Goal: Communication & Community: Ask a question

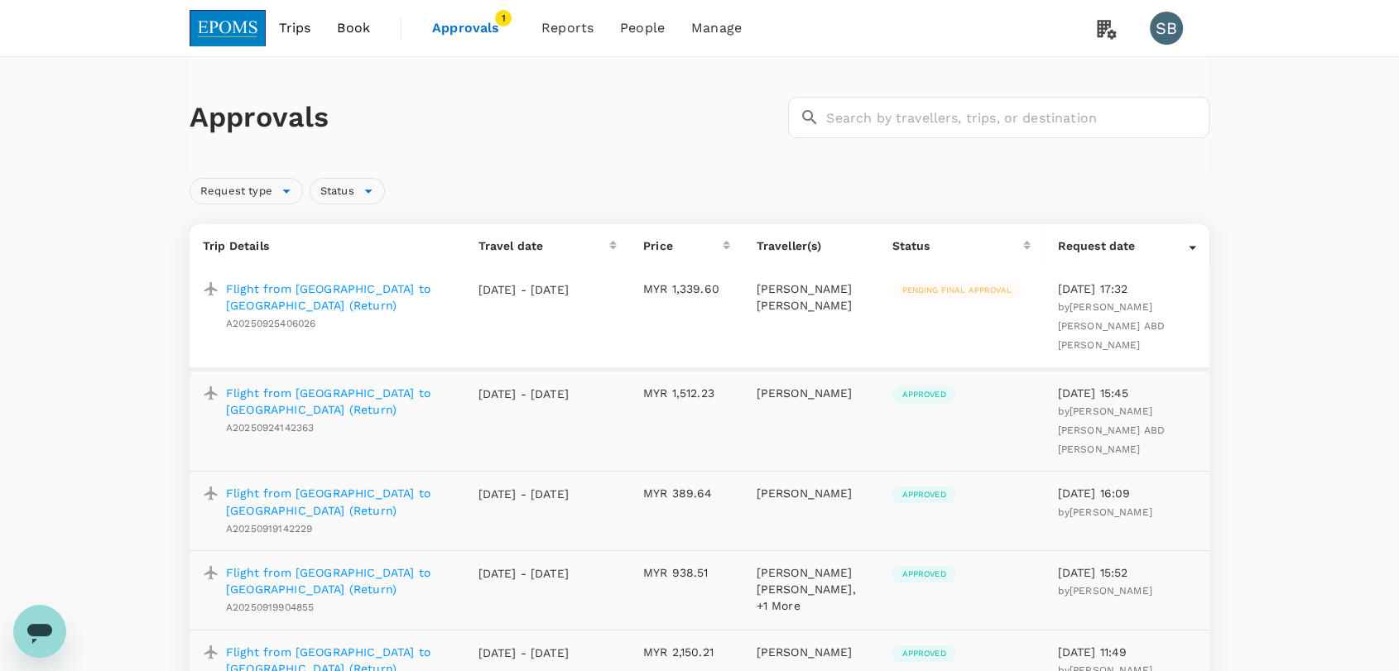
click at [372, 285] on p "Flight from [GEOGRAPHIC_DATA] to [GEOGRAPHIC_DATA] (Return)" at bounding box center [338, 297] width 225 height 33
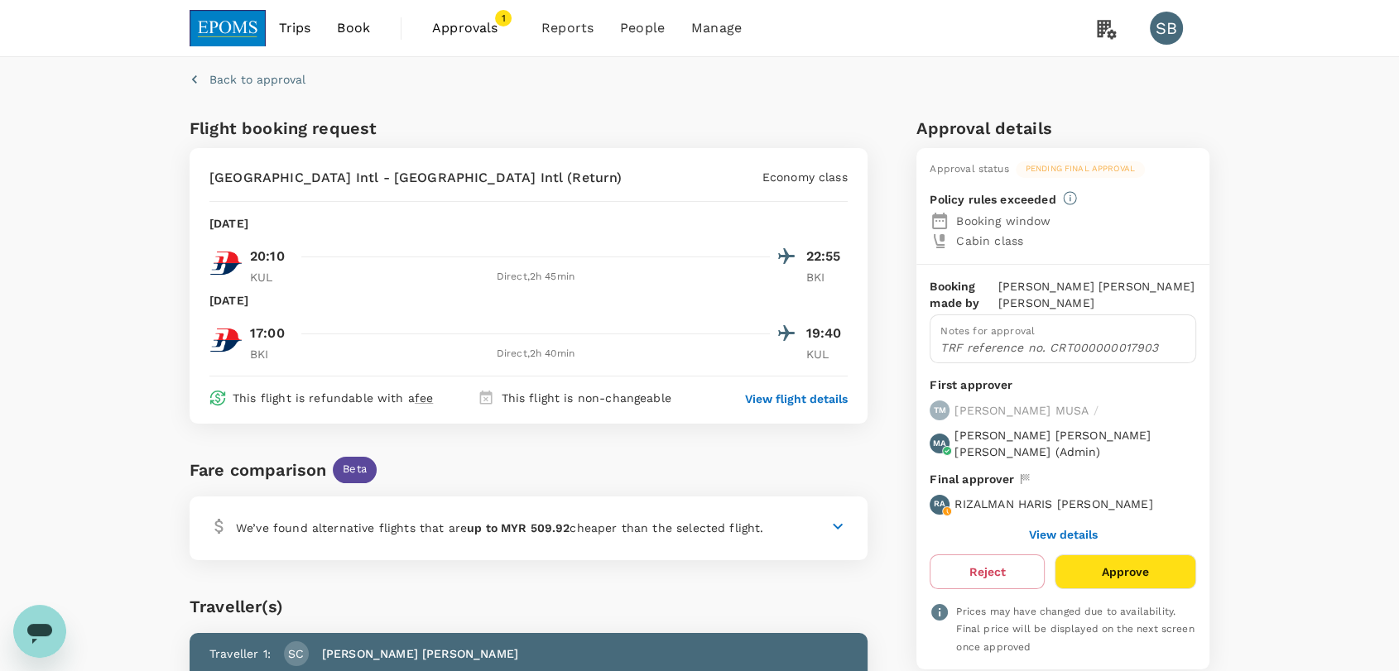
click at [784, 400] on p "View flight details" at bounding box center [796, 399] width 103 height 17
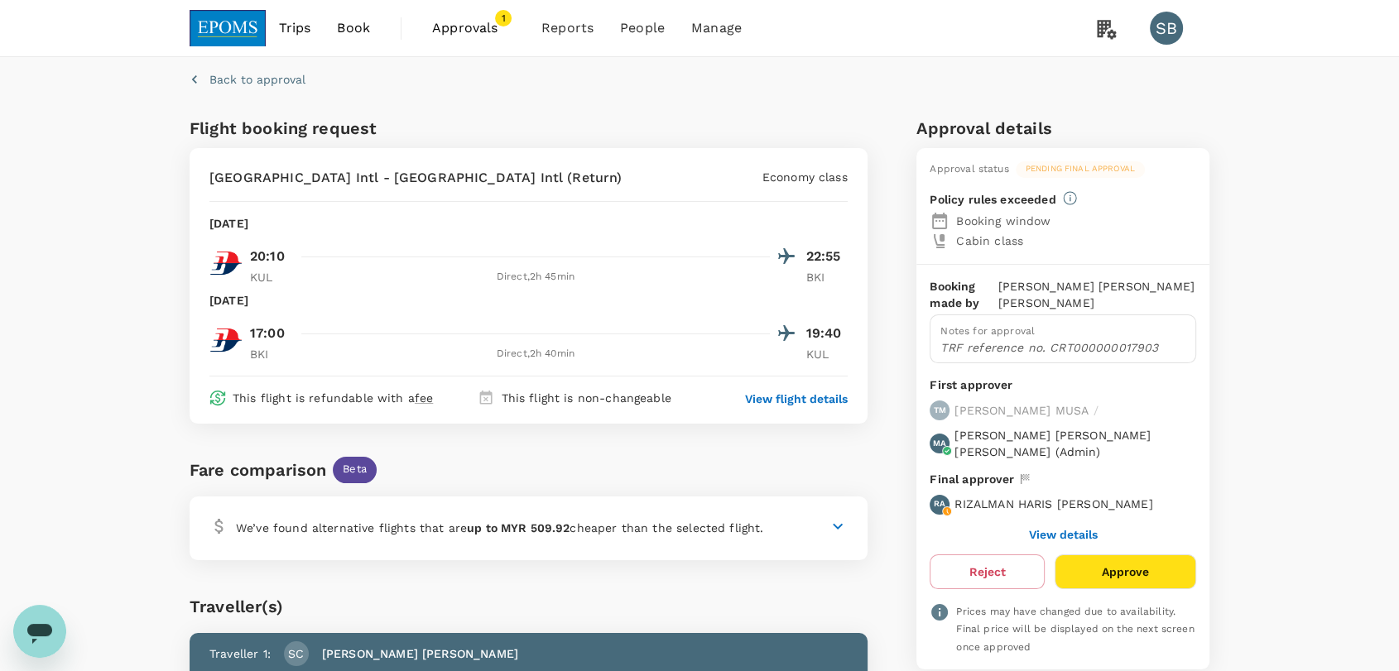
click at [257, 72] on p "Back to approval" at bounding box center [257, 79] width 96 height 17
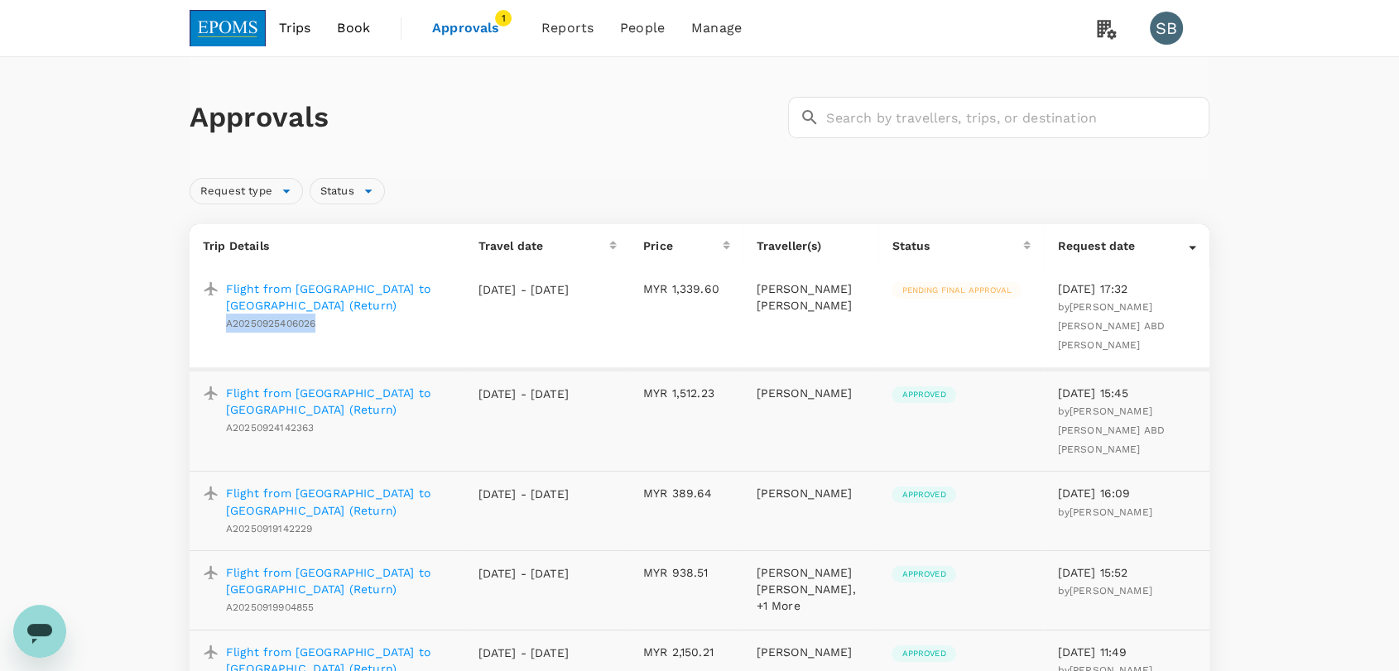
drag, startPoint x: 322, startPoint y: 323, endPoint x: 224, endPoint y: 326, distance: 97.7
click at [224, 326] on div "Flight from [GEOGRAPHIC_DATA] to [GEOGRAPHIC_DATA] (Return) A20250925406026" at bounding box center [335, 303] width 232 height 59
copy span "A20250925406026"
click at [45, 617] on icon "Open messaging window" at bounding box center [40, 632] width 30 height 30
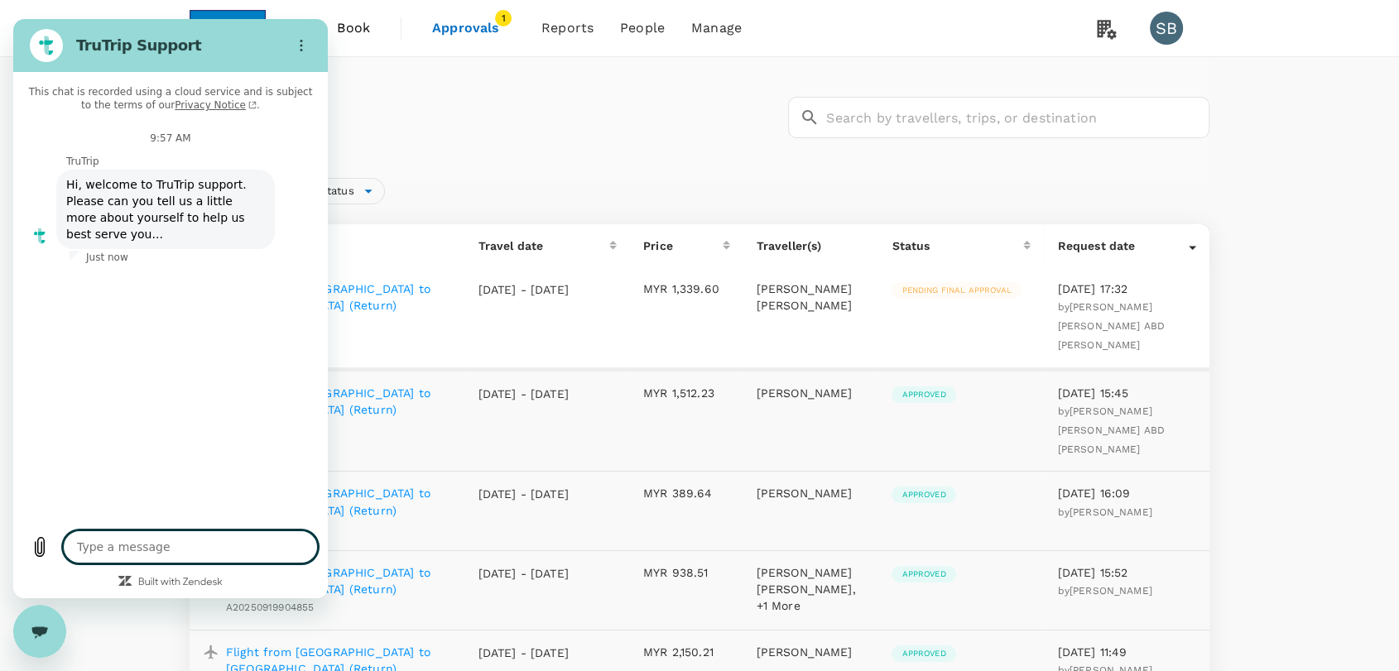
type textarea "x"
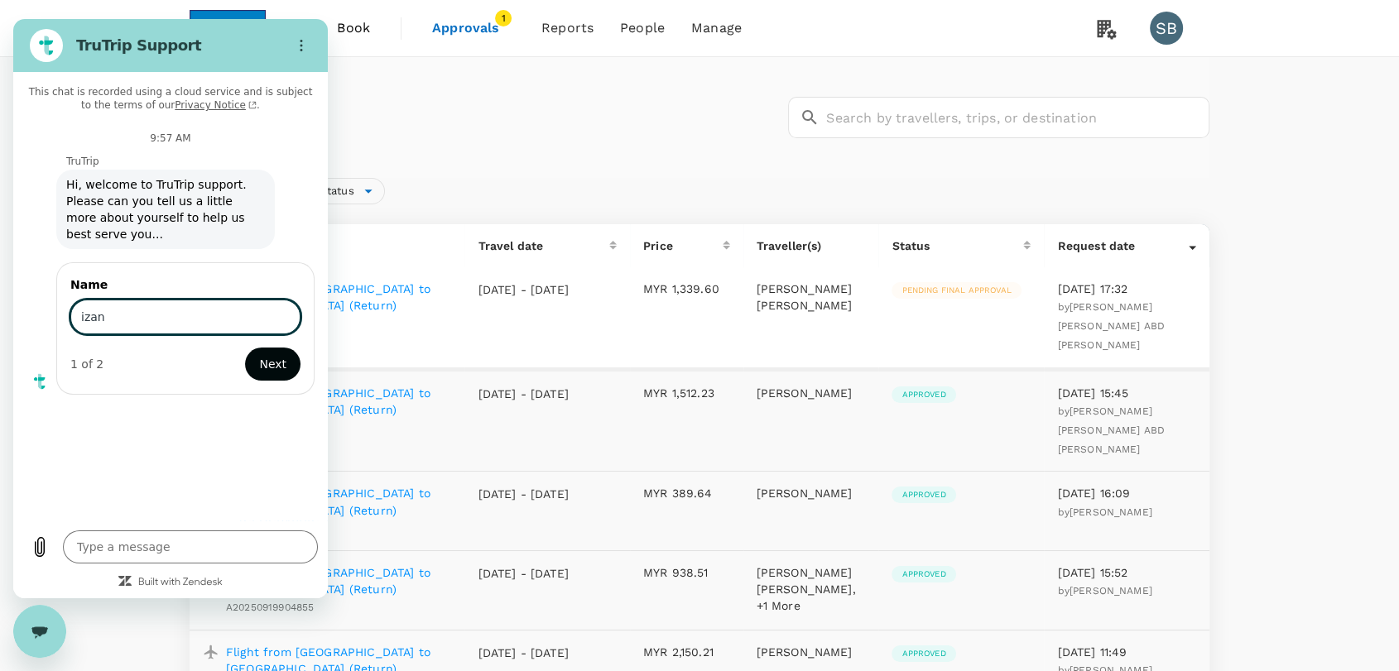
type input "izan"
click at [276, 354] on span "Next" at bounding box center [272, 364] width 27 height 20
type textarea "x"
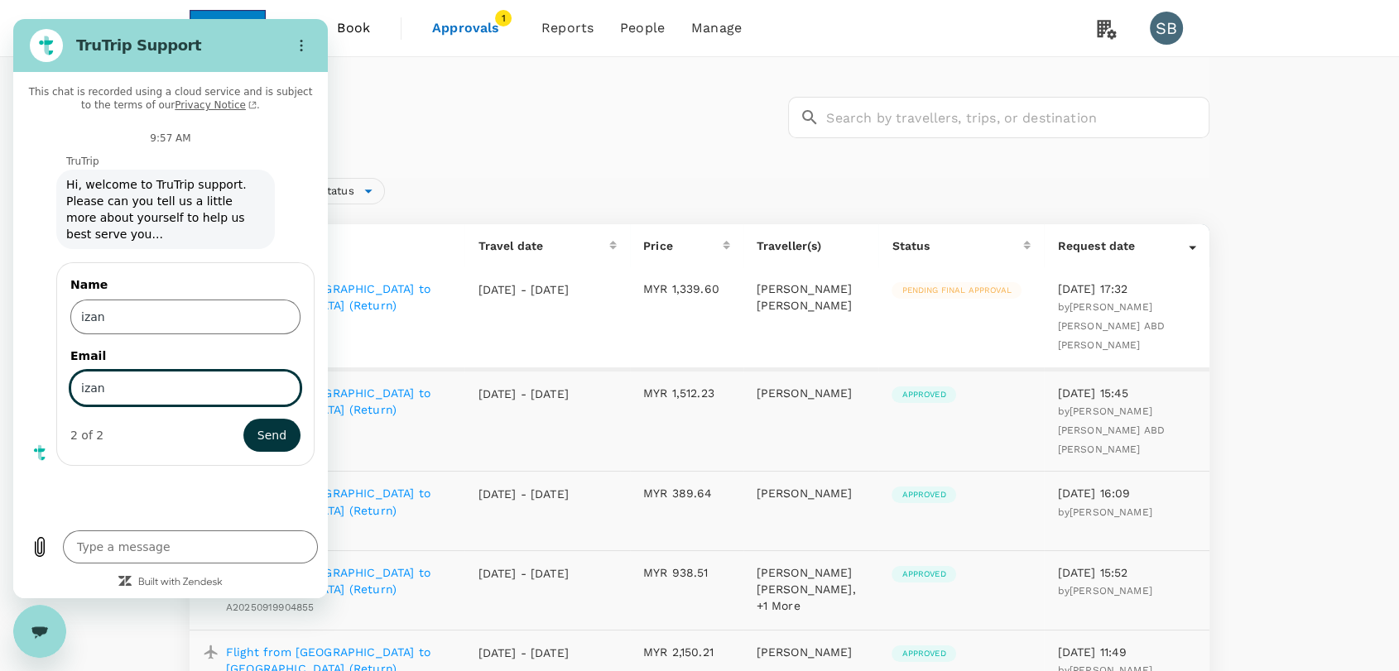
type input "[EMAIL_ADDRESS][DOMAIN_NAME]"
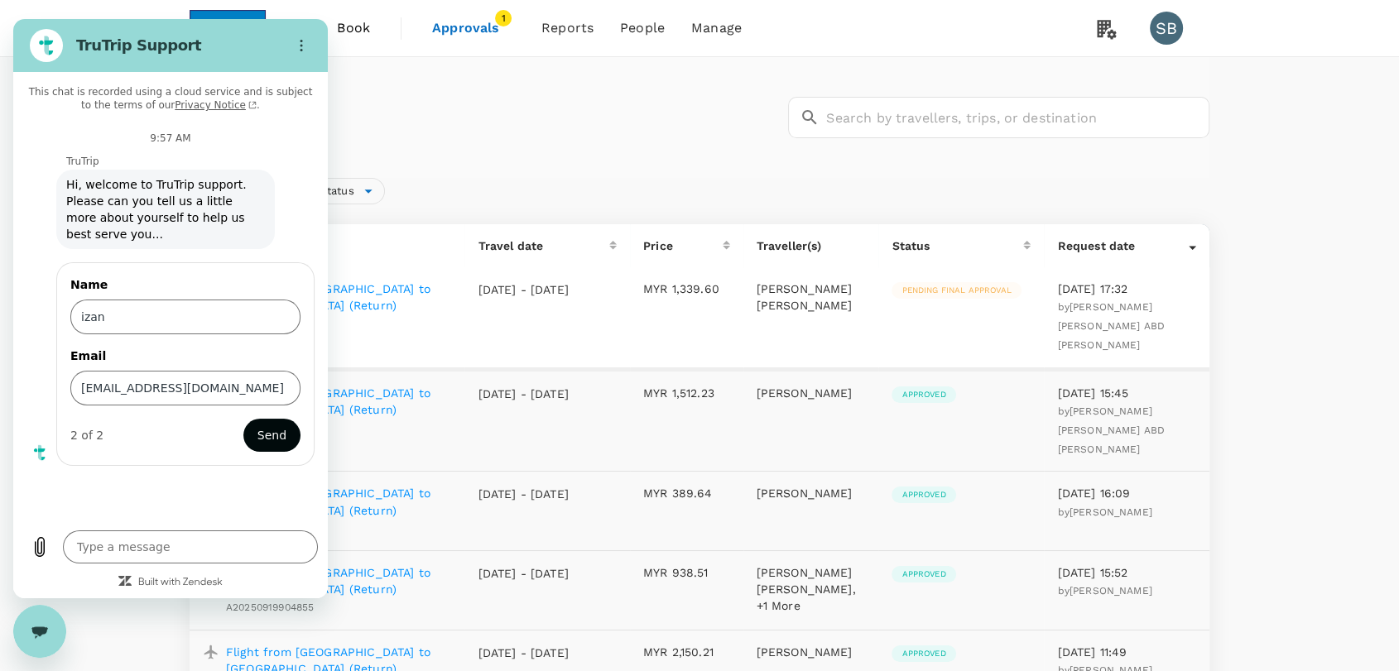
click at [262, 425] on span "Send" at bounding box center [271, 435] width 29 height 20
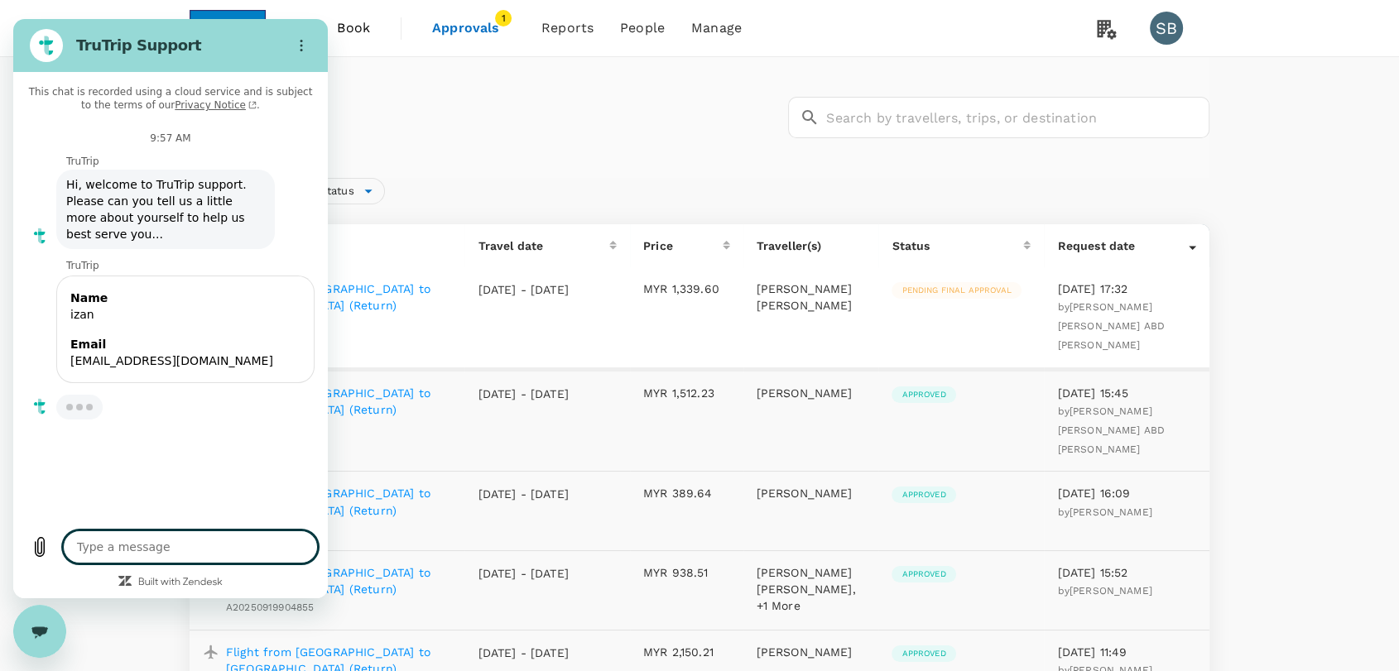
type textarea "x"
drag, startPoint x: 190, startPoint y: 547, endPoint x: 215, endPoint y: 526, distance: 32.9
click at [191, 547] on textarea at bounding box center [190, 547] width 255 height 33
paste textarea "A20250925406026"
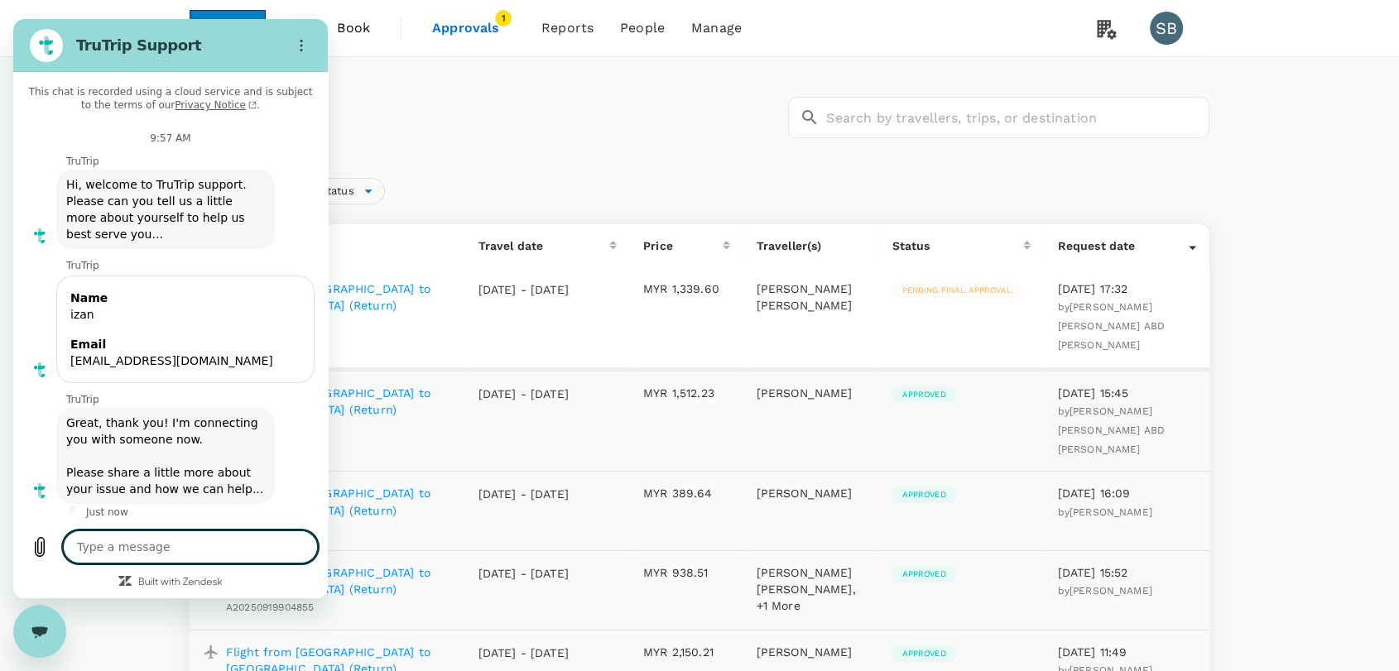
type textarea "A20250925406026"
type textarea "x"
type textarea "AA20250925406026"
type textarea "x"
type textarea "ApA20250925406026"
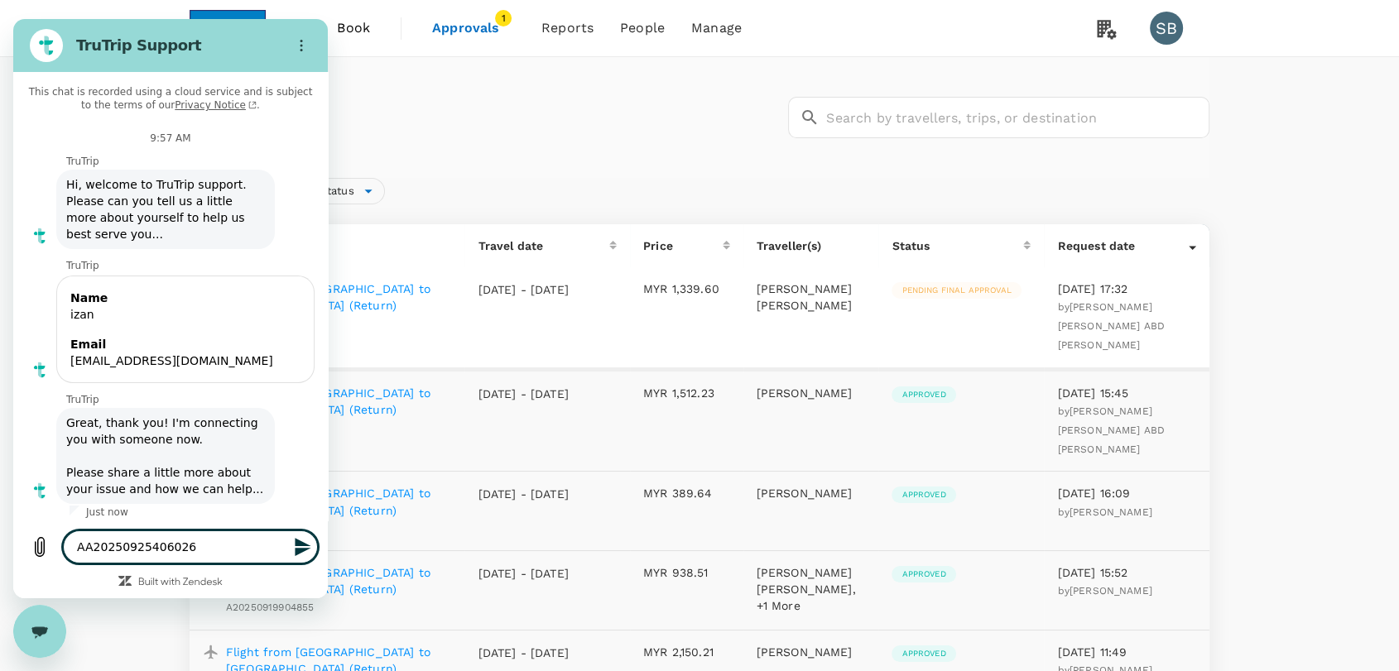
type textarea "x"
type textarea "AppA20250925406026"
type textarea "x"
type textarea "ApprA20250925406026"
type textarea "x"
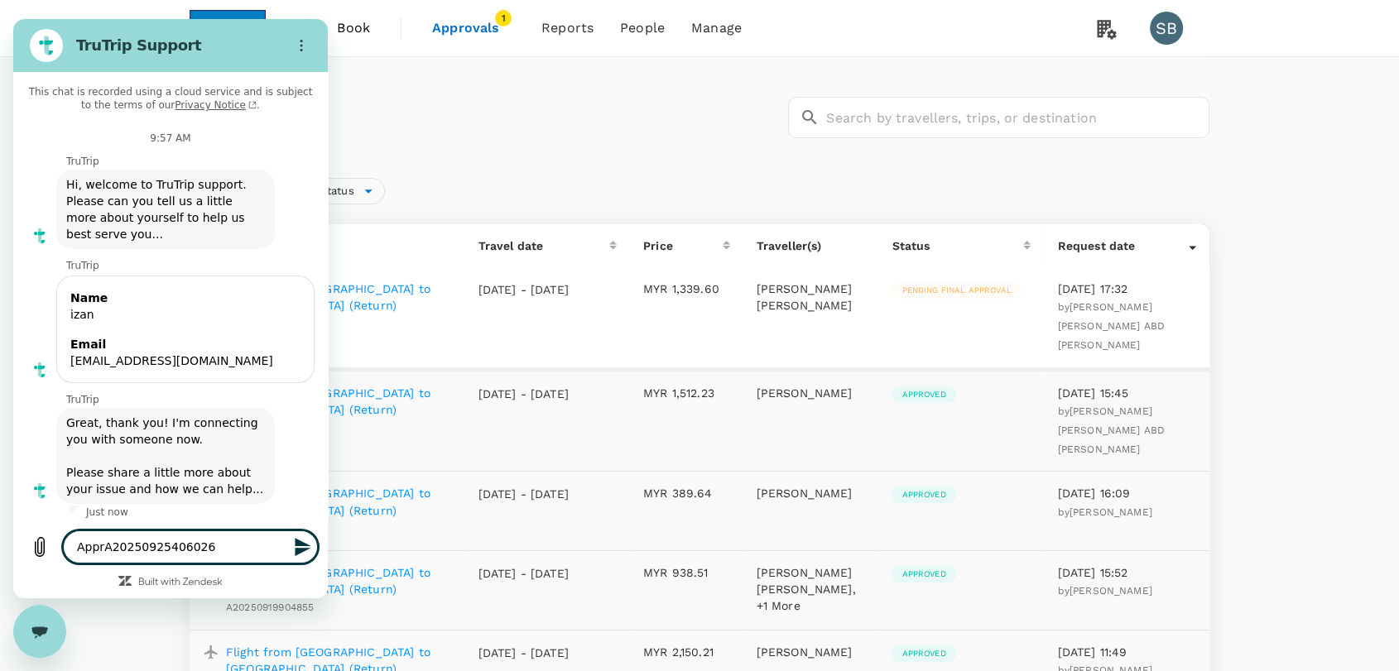
type textarea "AppreA20250925406026"
type textarea "x"
type textarea "ApprecA20250925406026"
type textarea "x"
type textarea "AppreciA20250925406026"
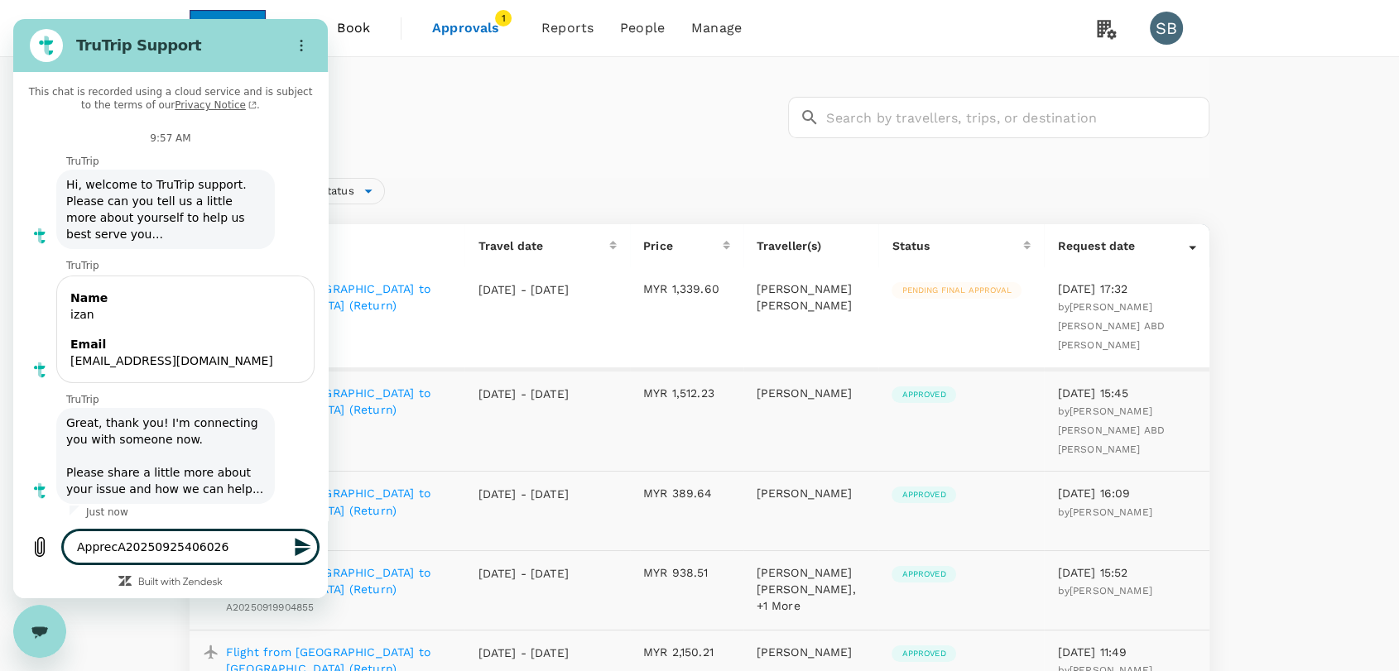
type textarea "x"
type textarea "ApprecitA20250925406026"
type textarea "x"
type textarea "AppreciteA20250925406026"
type textarea "x"
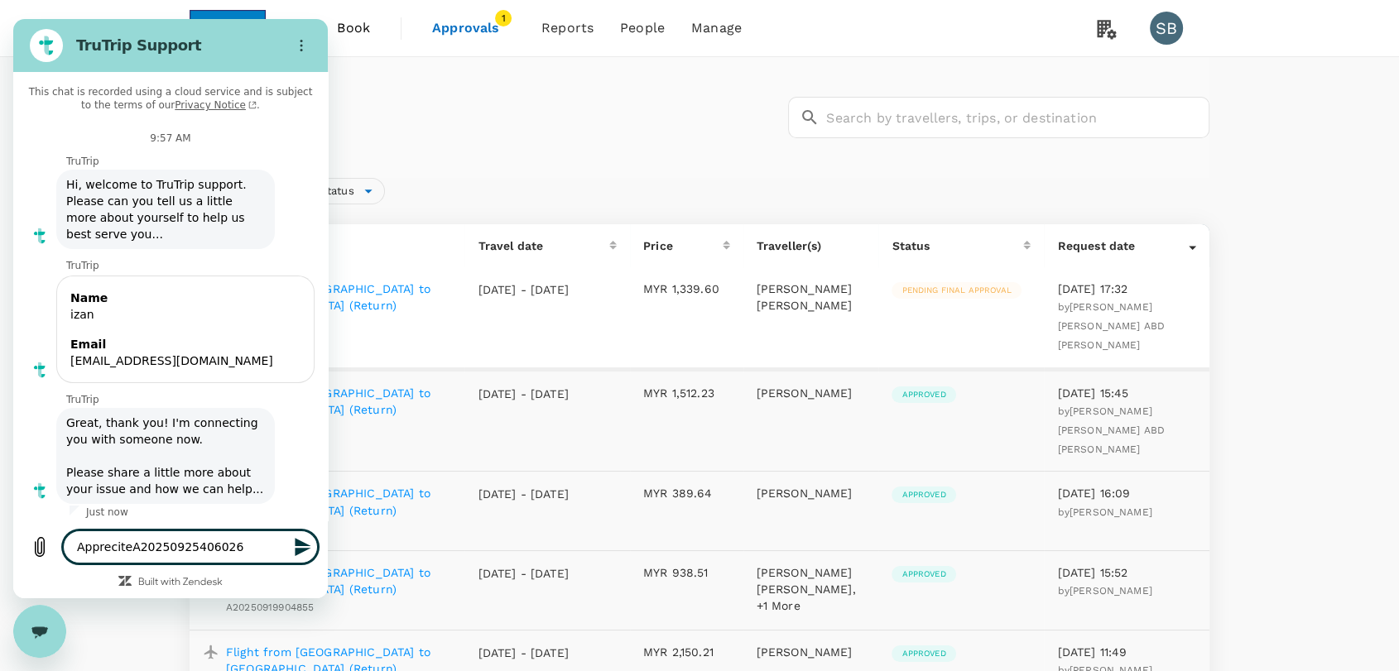
type textarea "Apprecite A20250925406026"
type textarea "x"
type textarea "Apprecite fA20250925406026"
type textarea "x"
type textarea "Apprecite A20250925406026"
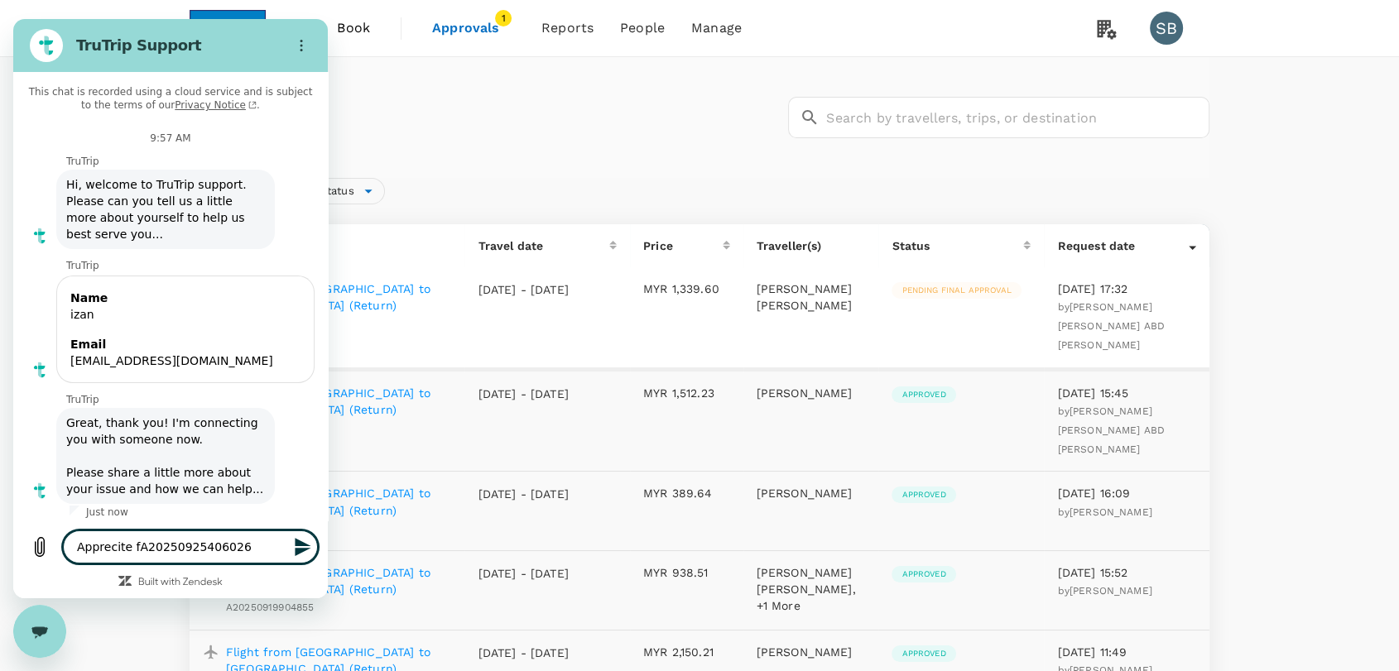
type textarea "x"
type textarea "AppreciteA20250925406026"
type textarea "x"
type textarea "ApprecitA20250925406026"
type textarea "x"
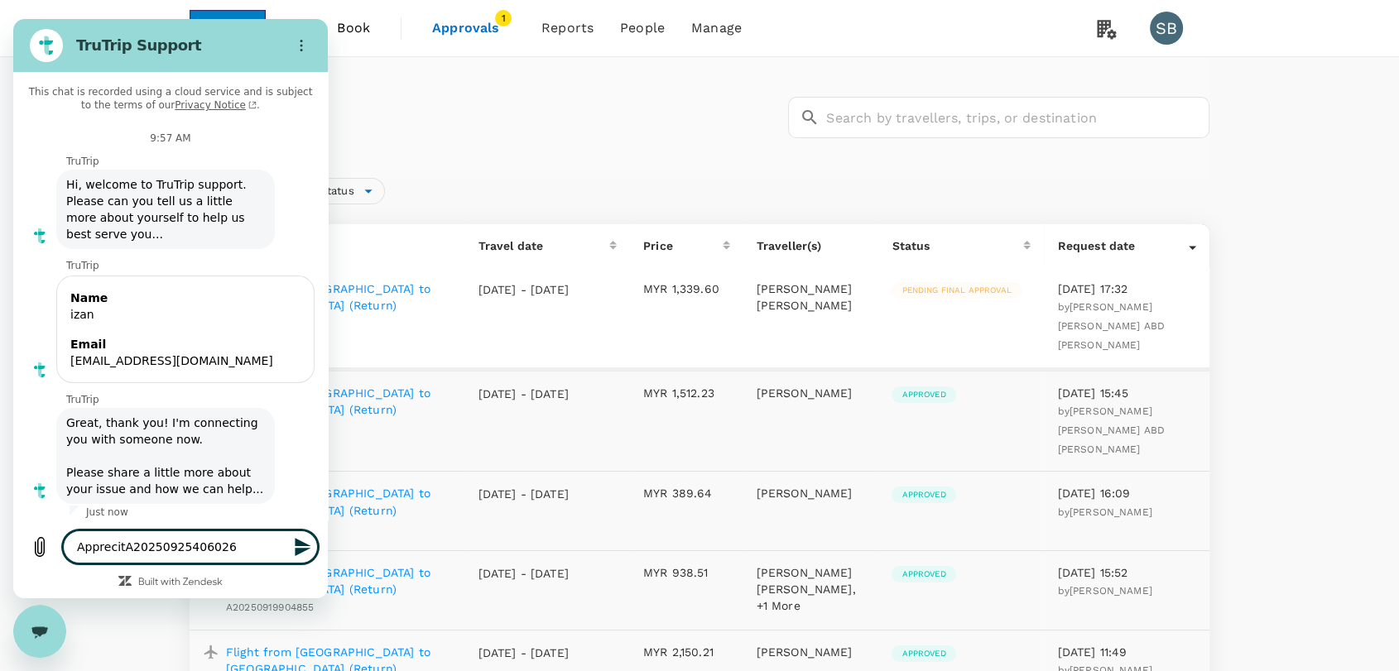
type textarea "AppreciA20250925406026"
type textarea "x"
type textarea "ApprecA20250925406026"
type textarea "x"
type textarea "AppreA20250925406026"
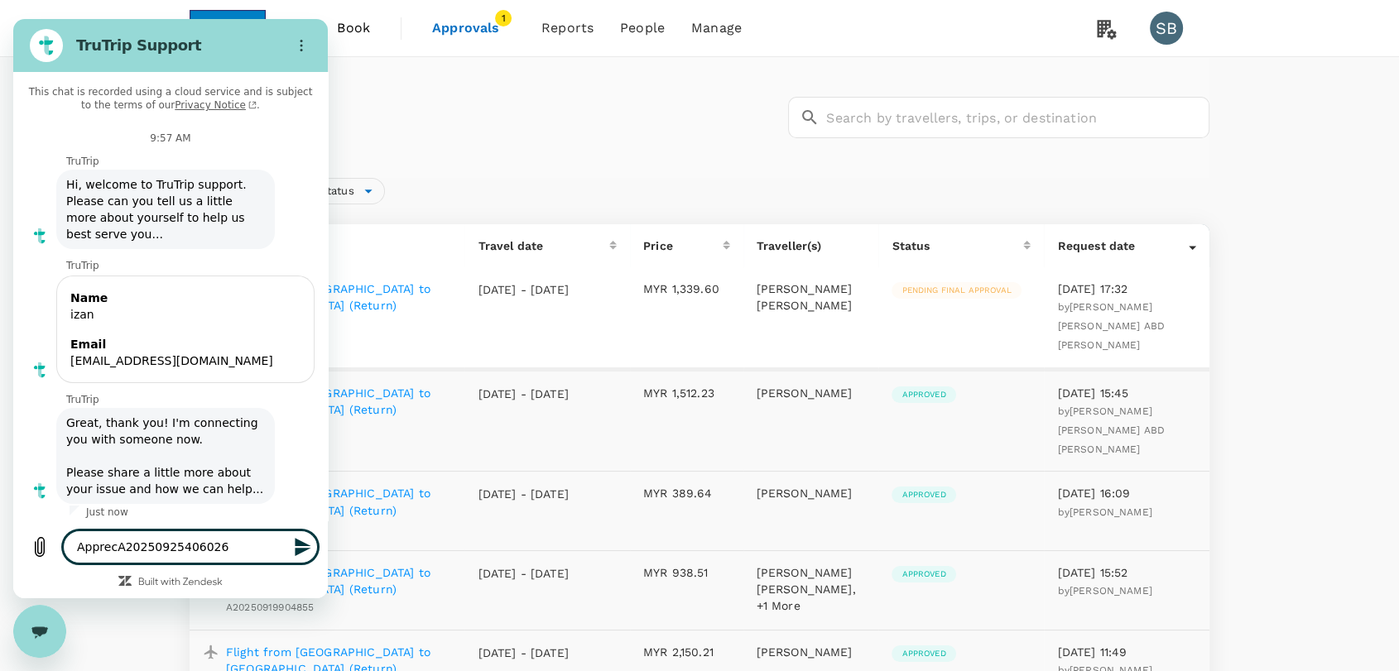
type textarea "x"
type textarea "ApprecA20250925406026"
type textarea "x"
type textarea "AppreciA20250925406026"
type textarea "x"
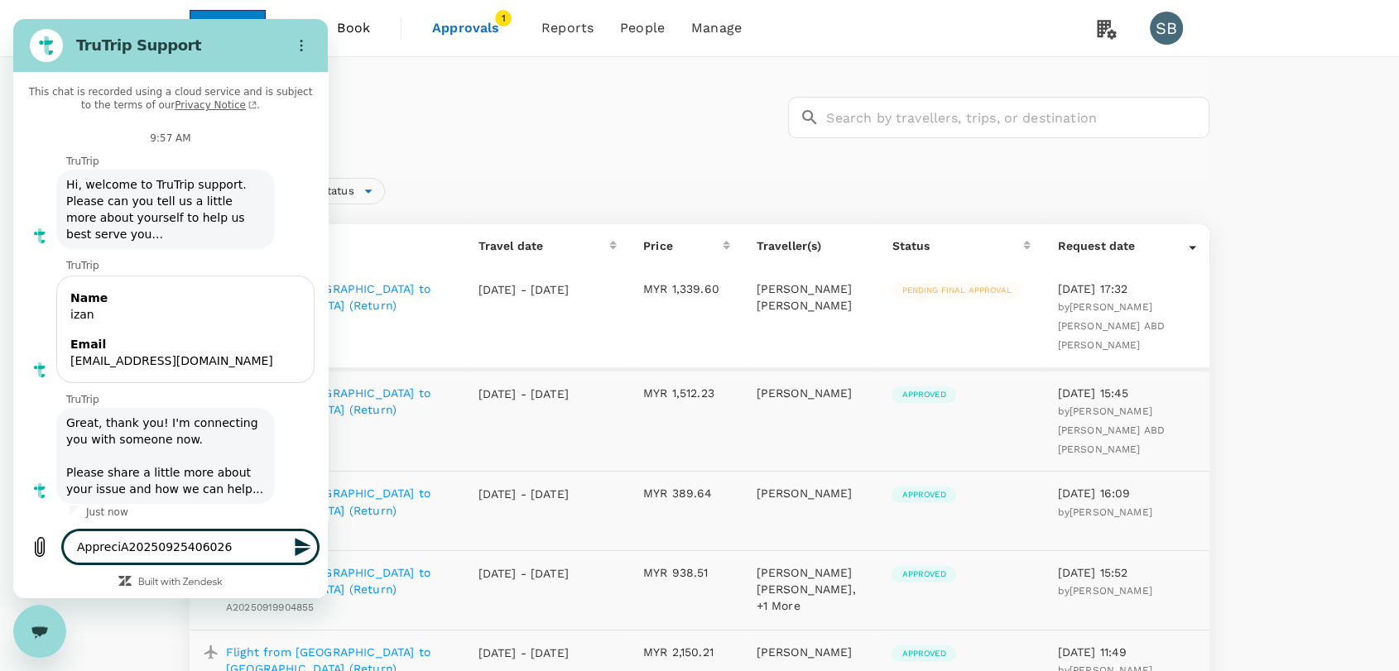
type textarea "AppreciaA20250925406026"
type textarea "x"
type textarea "AppreciatA20250925406026"
type textarea "x"
type textarea "AppreciateA20250925406026"
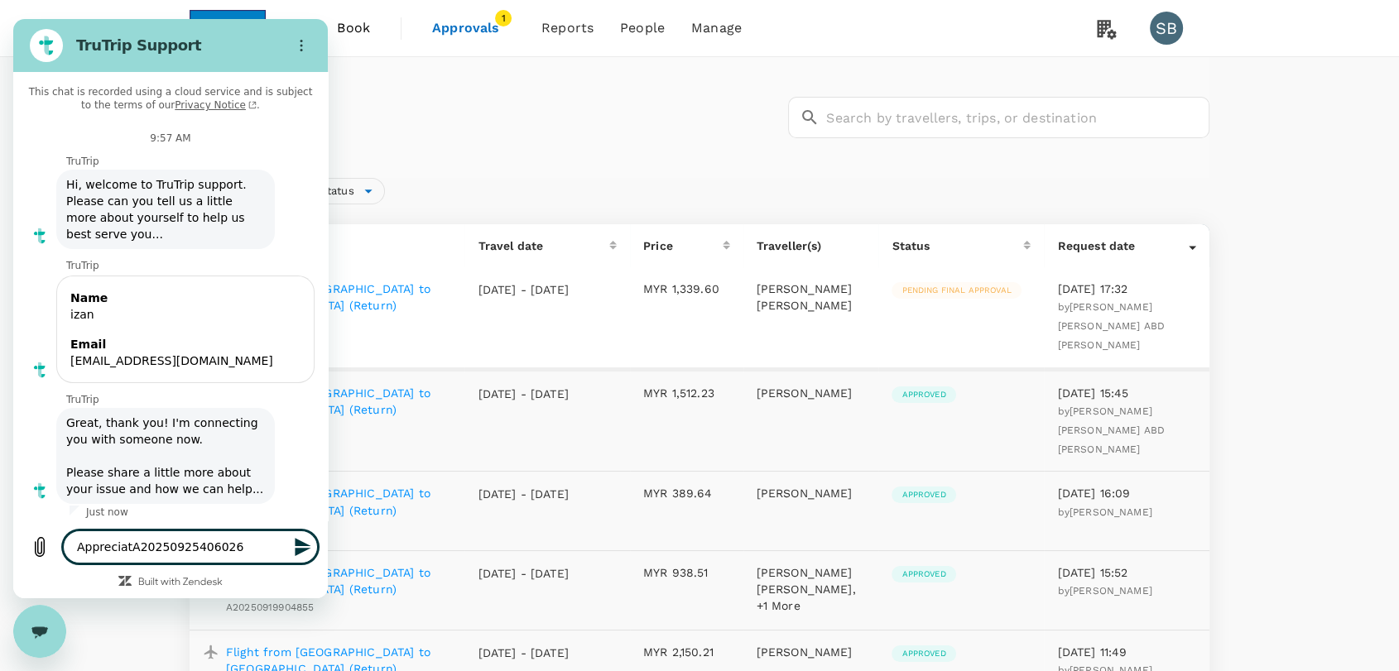
type textarea "x"
type textarea "Appreciate A20250925406026"
type textarea "x"
type textarea "Appreciate iA20250925406026"
type textarea "x"
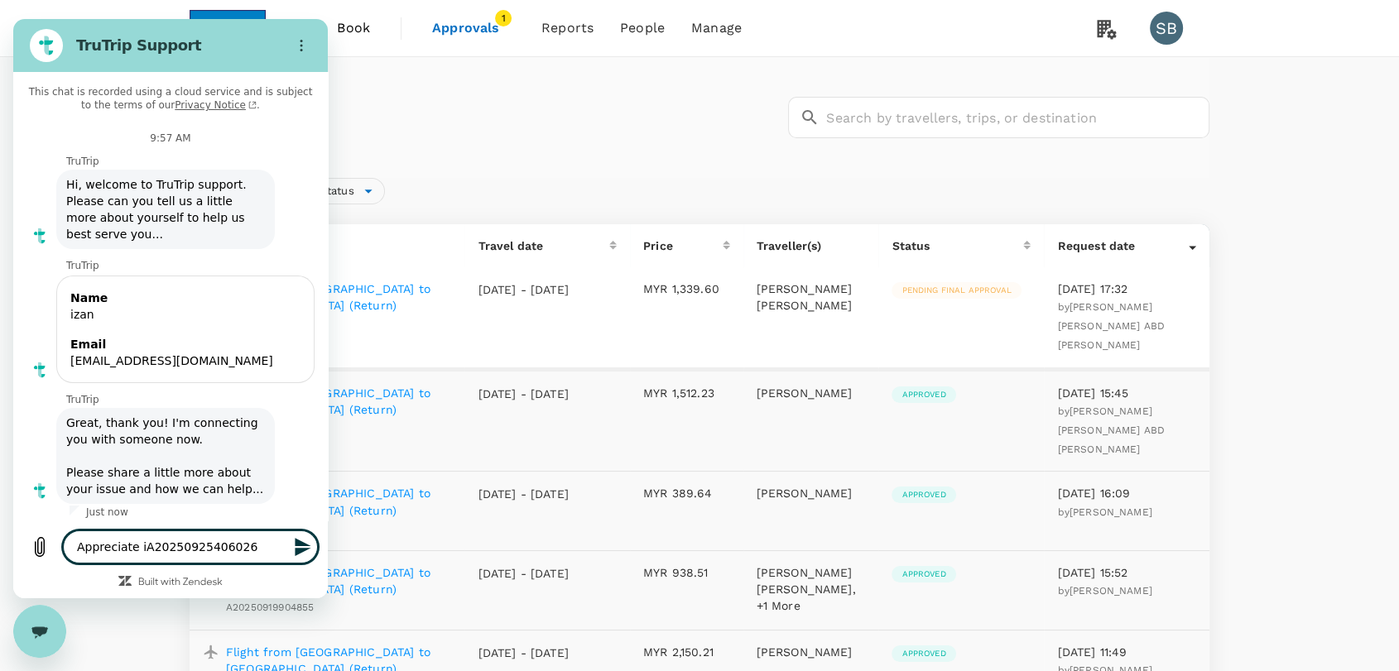
type textarea "Appreciate ifA20250925406026"
type textarea "x"
type textarea "Appreciate if A20250925406026"
type textarea "x"
type textarea "Appreciate if yA20250925406026"
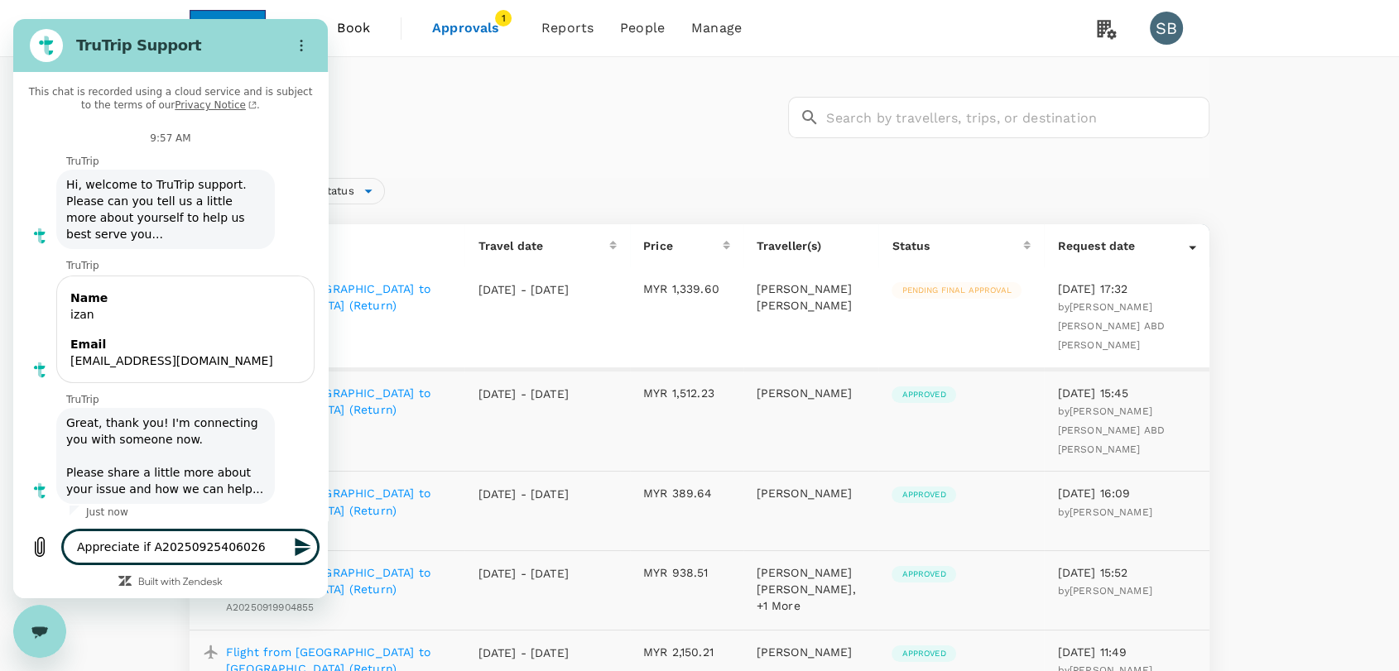
type textarea "x"
type textarea "Appreciate if yoA20250925406026"
type textarea "x"
type textarea "Appreciate if youA20250925406026"
type textarea "x"
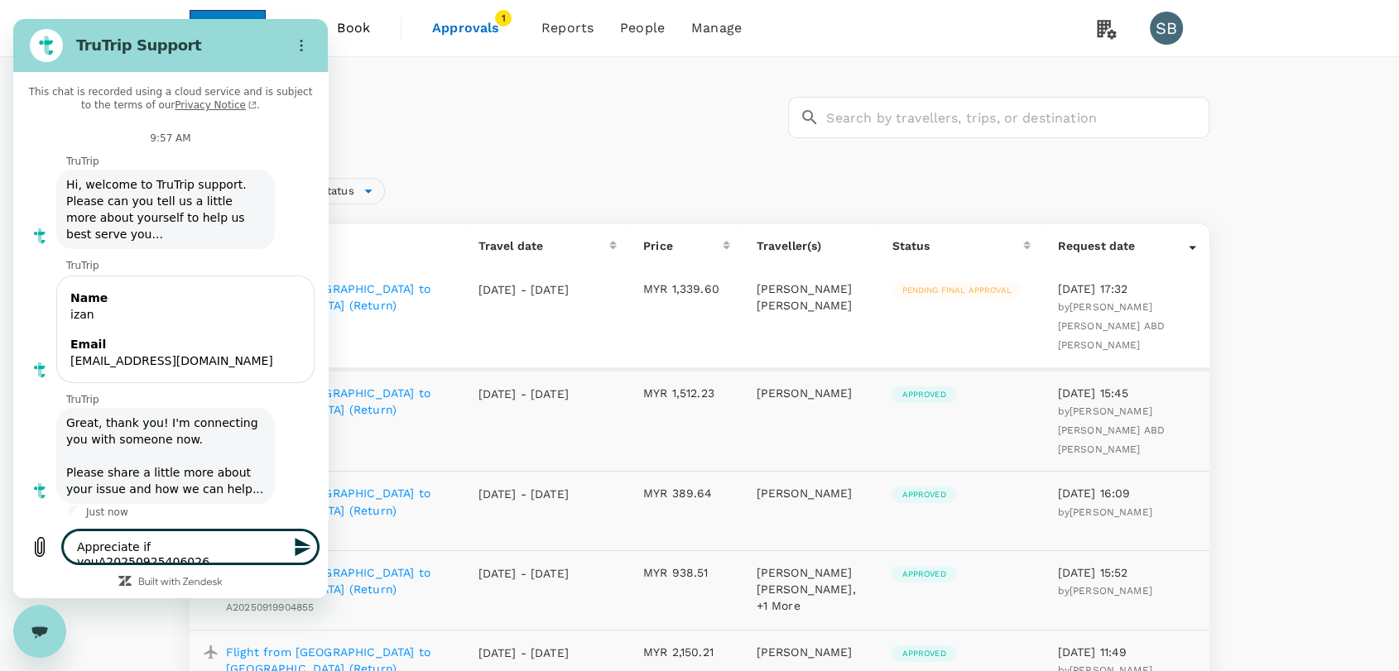
type textarea "Appreciate if yoA20250925406026"
type textarea "x"
type textarea "Appreciate if yA20250925406026"
type textarea "x"
type textarea "Appreciate if A20250925406026"
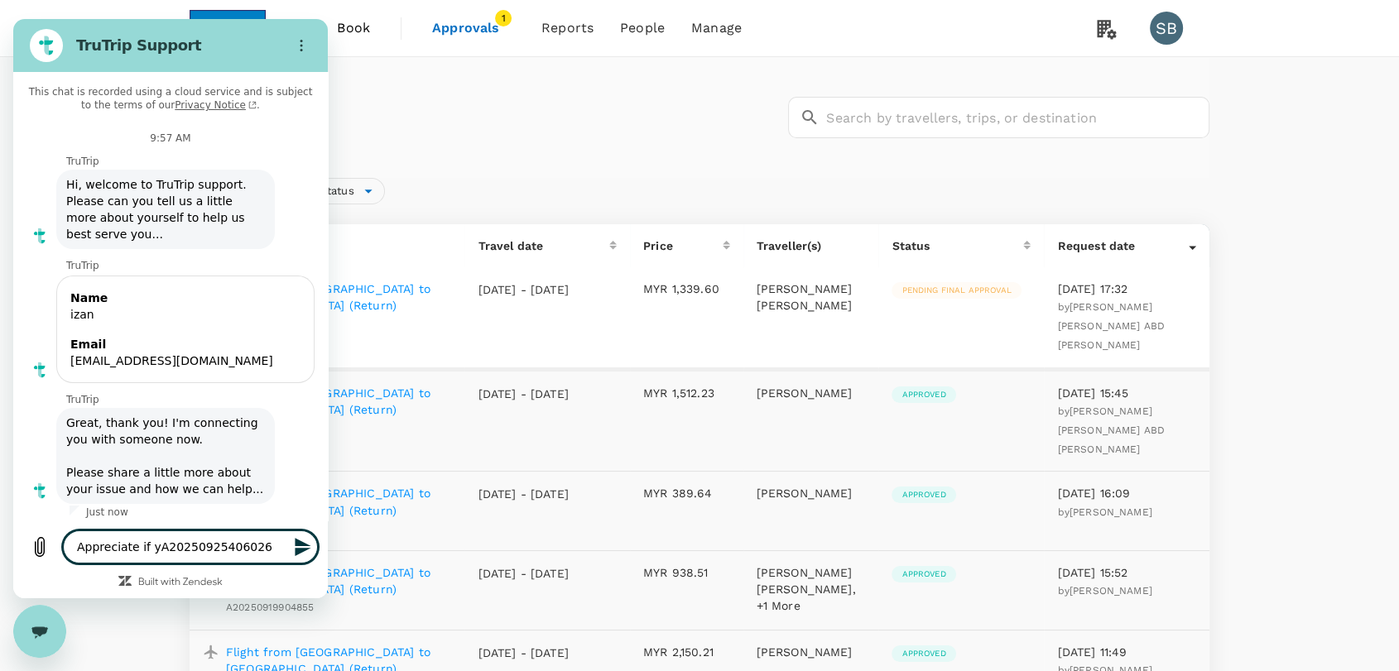
type textarea "x"
type textarea "Appreciate ifA20250925406026"
type textarea "x"
type textarea "Appreciate iA20250925406026"
type textarea "x"
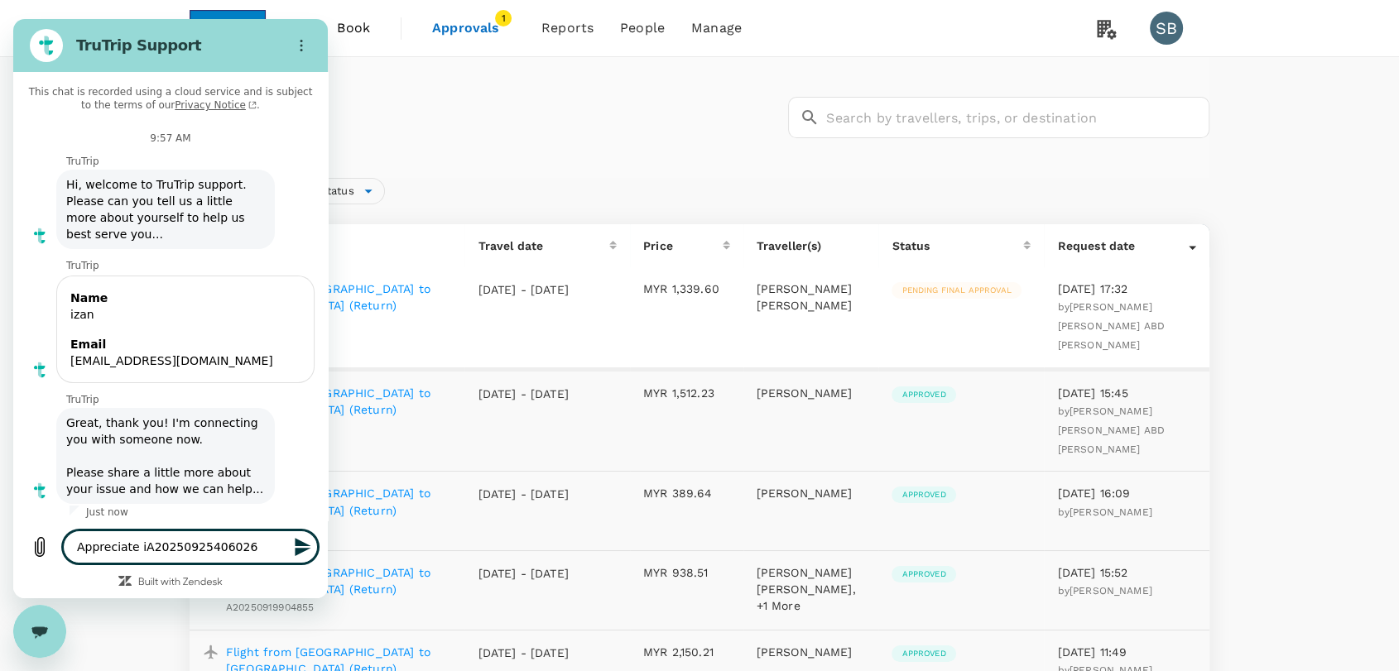
type textarea "Appreciate A20250925406026"
type textarea "x"
type textarea "AppreciateA20250925406026"
type textarea "x"
type textarea "AppreciatA20250925406026"
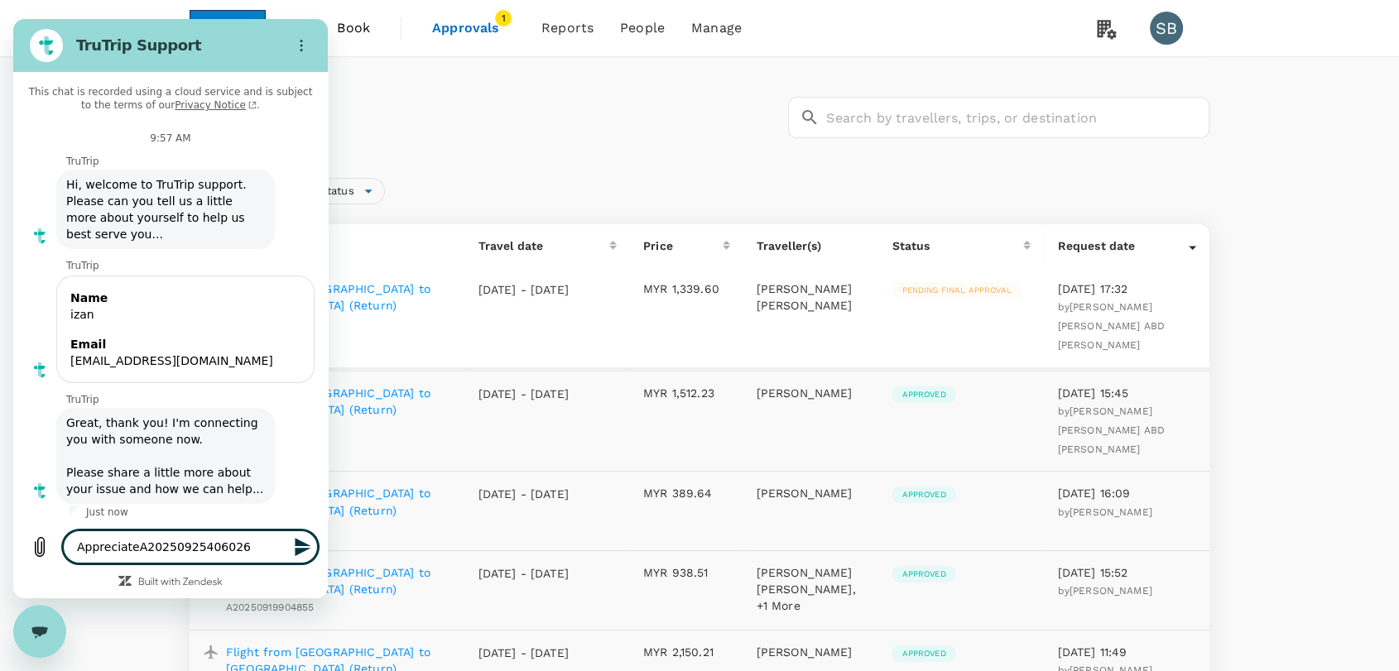
type textarea "x"
type textarea "AppreciaA20250925406026"
type textarea "x"
type textarea "AppreciA20250925406026"
type textarea "x"
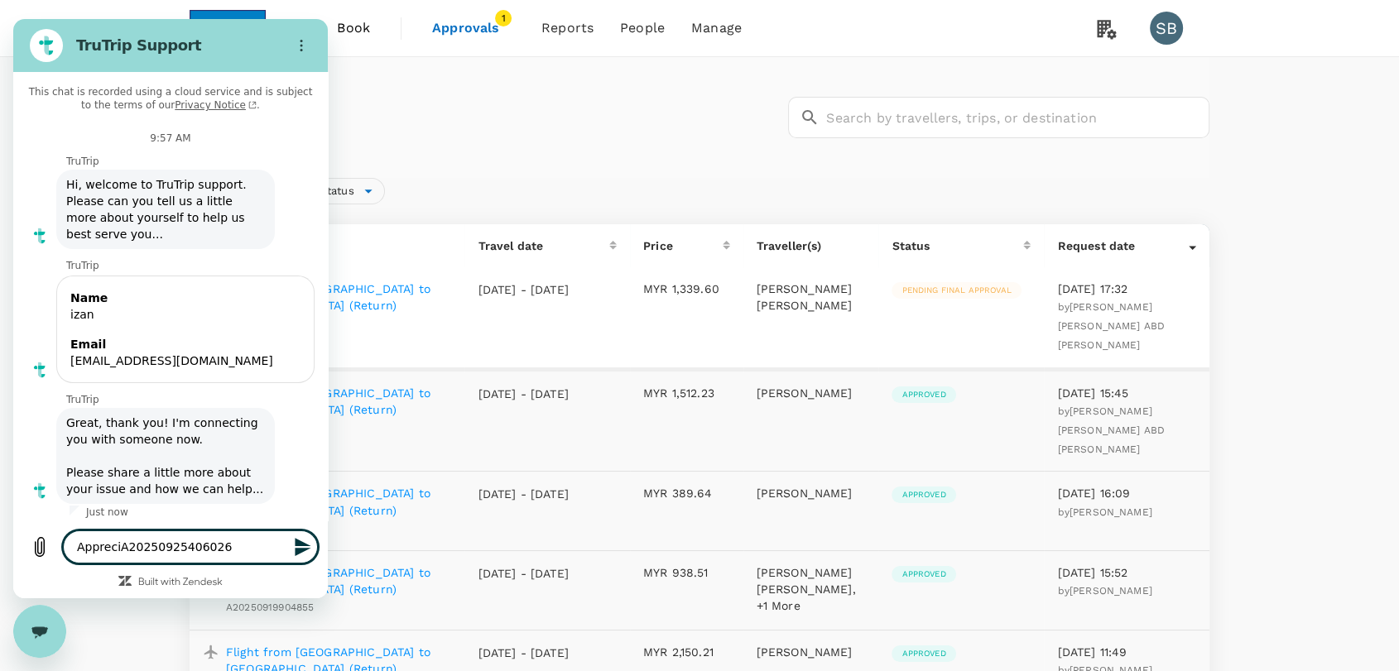
type textarea "ApprecA20250925406026"
type textarea "x"
type textarea "AppreA20250925406026"
type textarea "x"
type textarea "ApprA20250925406026"
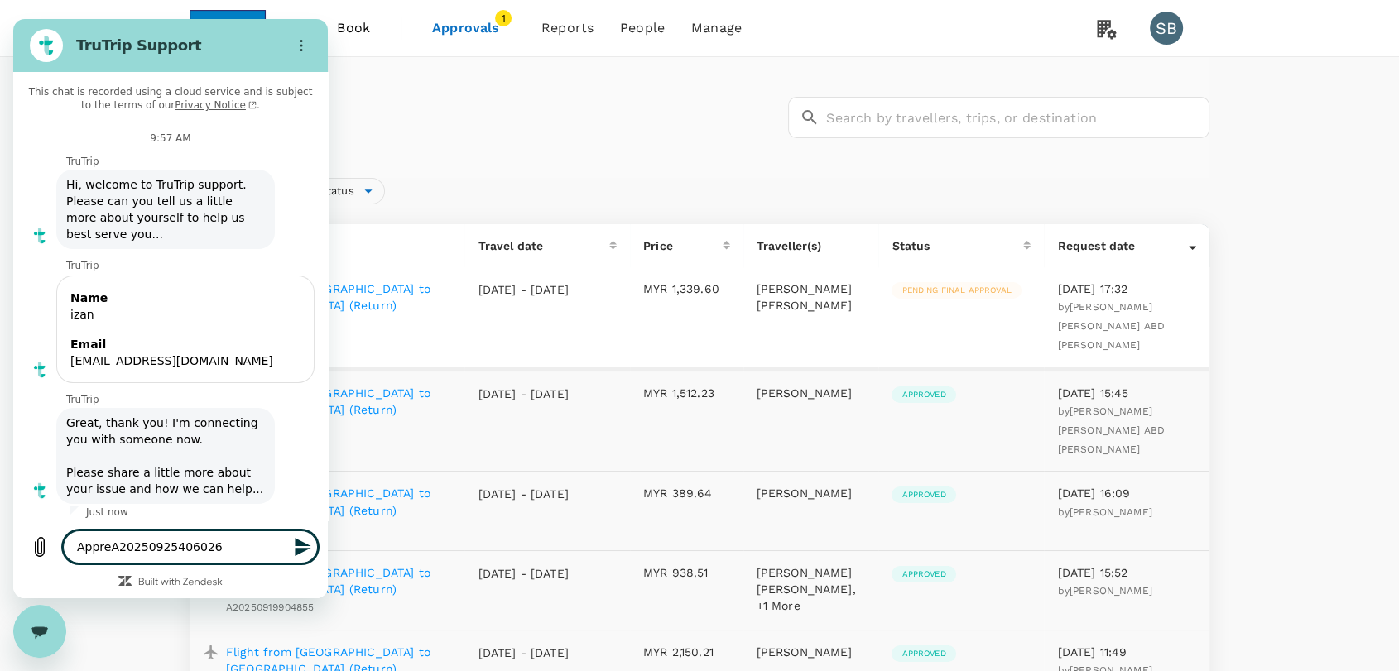
type textarea "x"
type textarea "AppA20250925406026"
type textarea "x"
type textarea "ApA20250925406026"
type textarea "x"
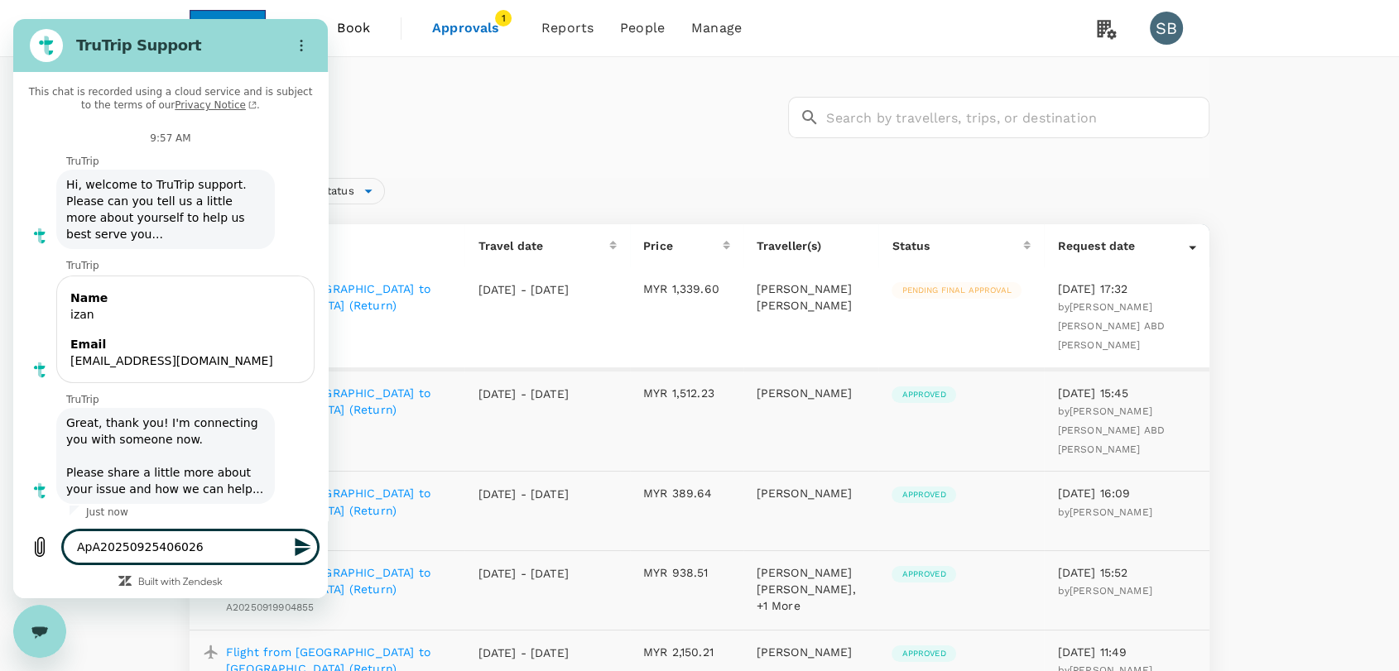
type textarea "AA20250925406026"
type textarea "x"
type textarea "A20250925406026"
type textarea "x"
type textarea "tA20250925406026"
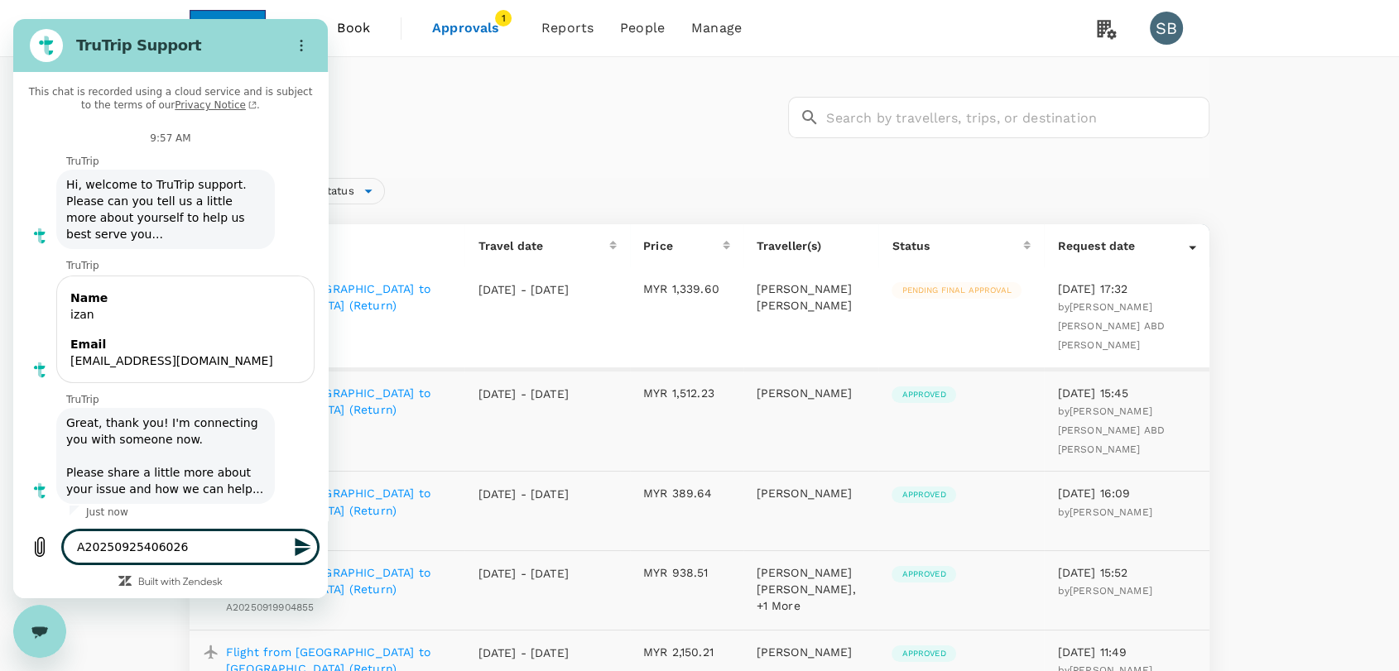
type textarea "x"
type textarea "thA20250925406026"
type textarea "x"
type textarea "thiA20250925406026"
type textarea "x"
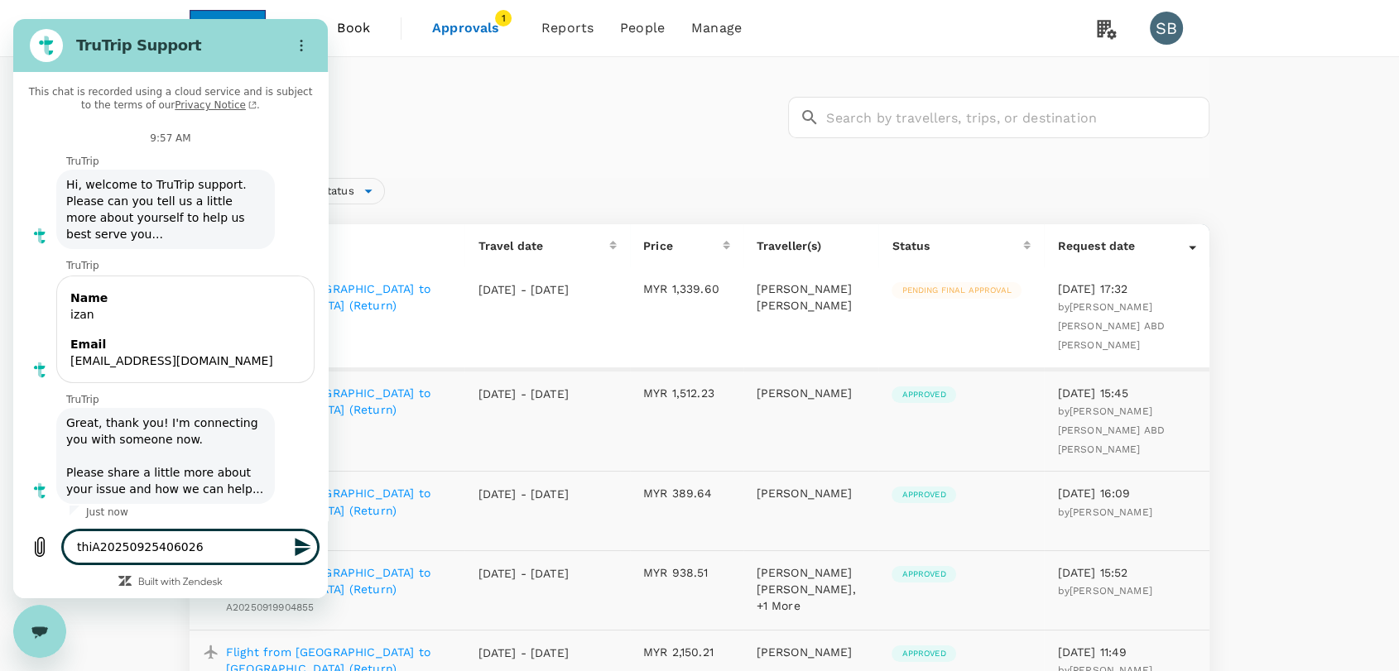
type textarea "thisA20250925406026"
type textarea "x"
type textarea "this A20250925406026"
type textarea "x"
type textarea "this bA20250925406026"
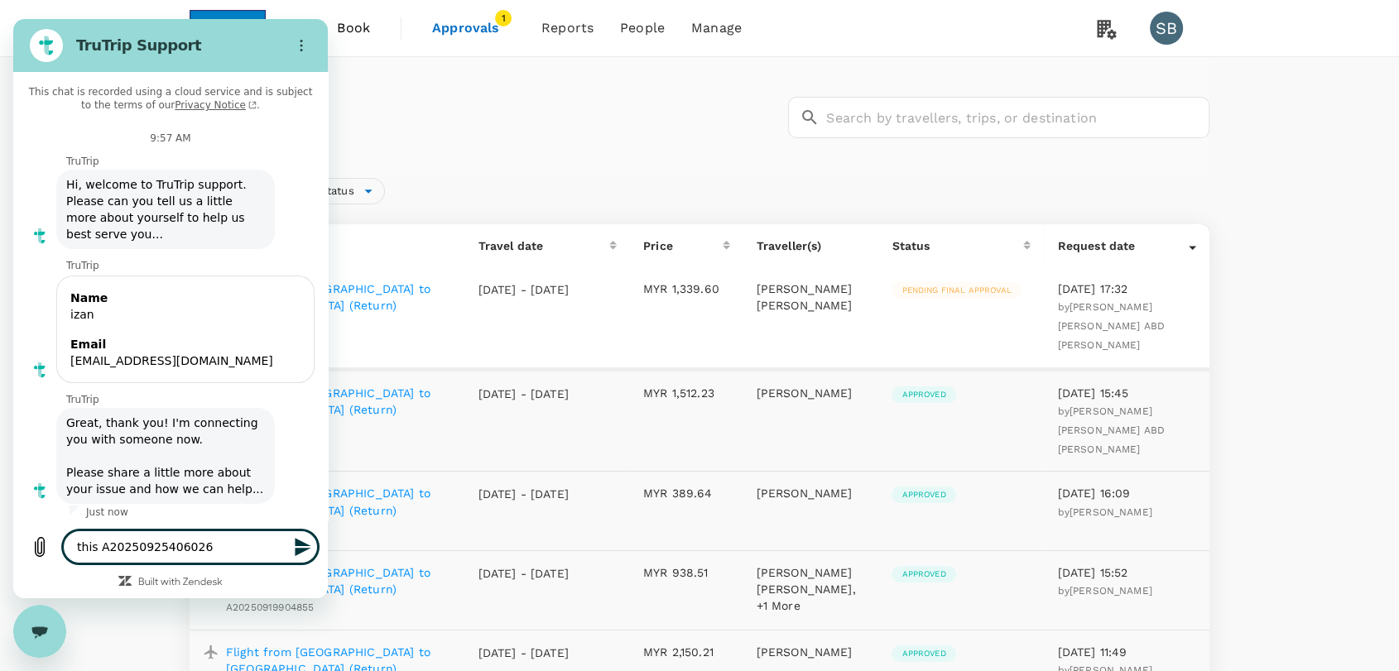
type textarea "x"
type textarea "this boA20250925406026"
type textarea "x"
type textarea "this booA20250925406026"
type textarea "x"
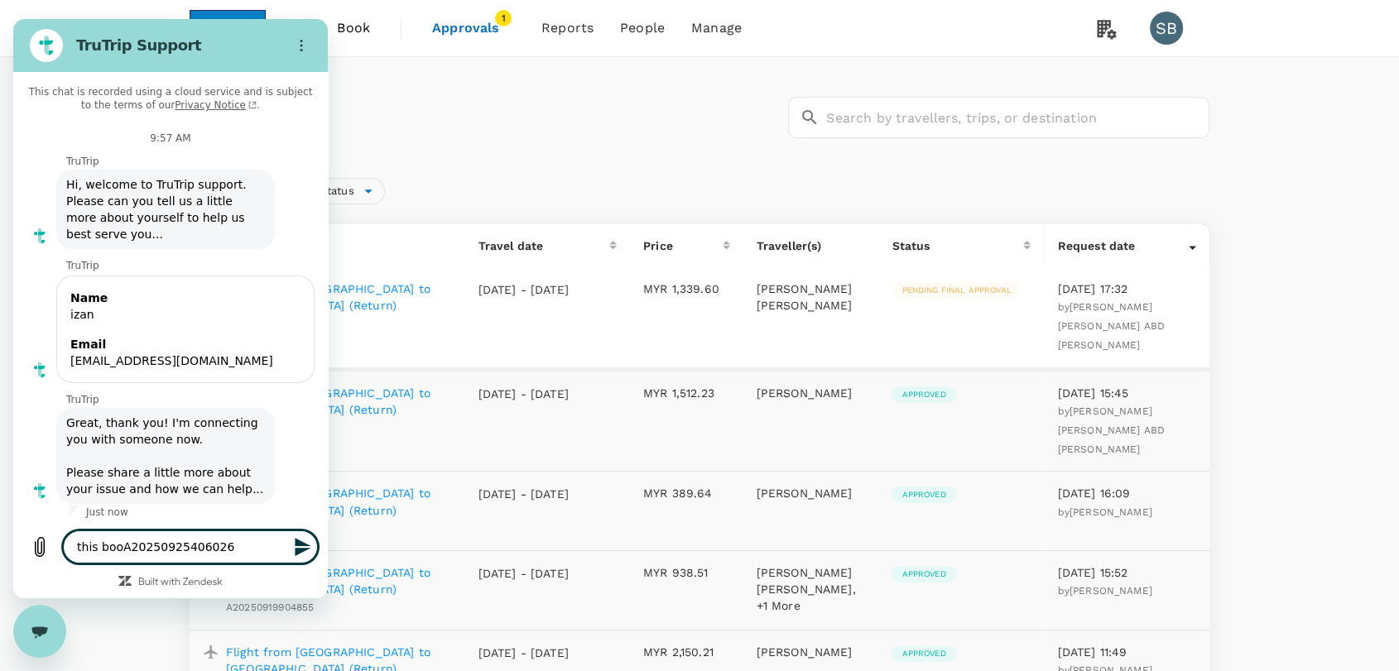
type textarea "this bookA20250925406026"
type textarea "x"
type textarea "this bookiA20250925406026"
type textarea "x"
type textarea "this bookinA20250925406026"
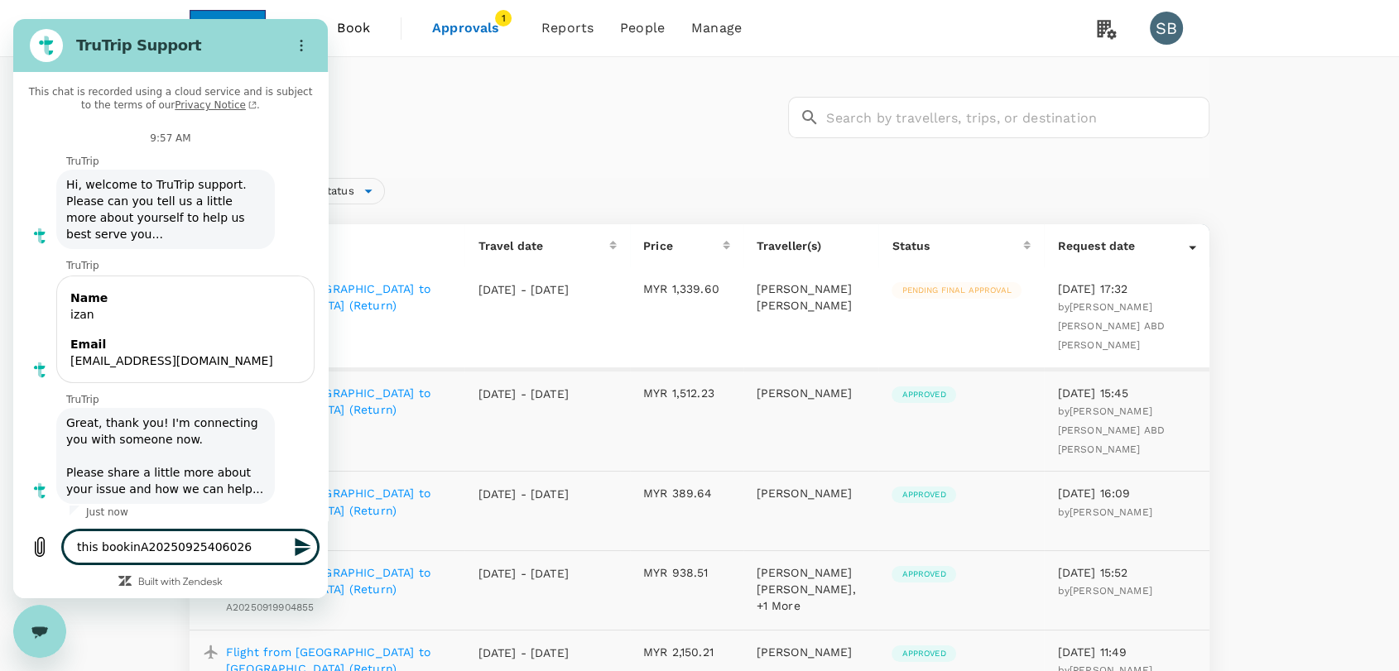
type textarea "x"
type textarea "this bookingA20250925406026"
type textarea "x"
type textarea "this booking A20250925406026"
type textarea "x"
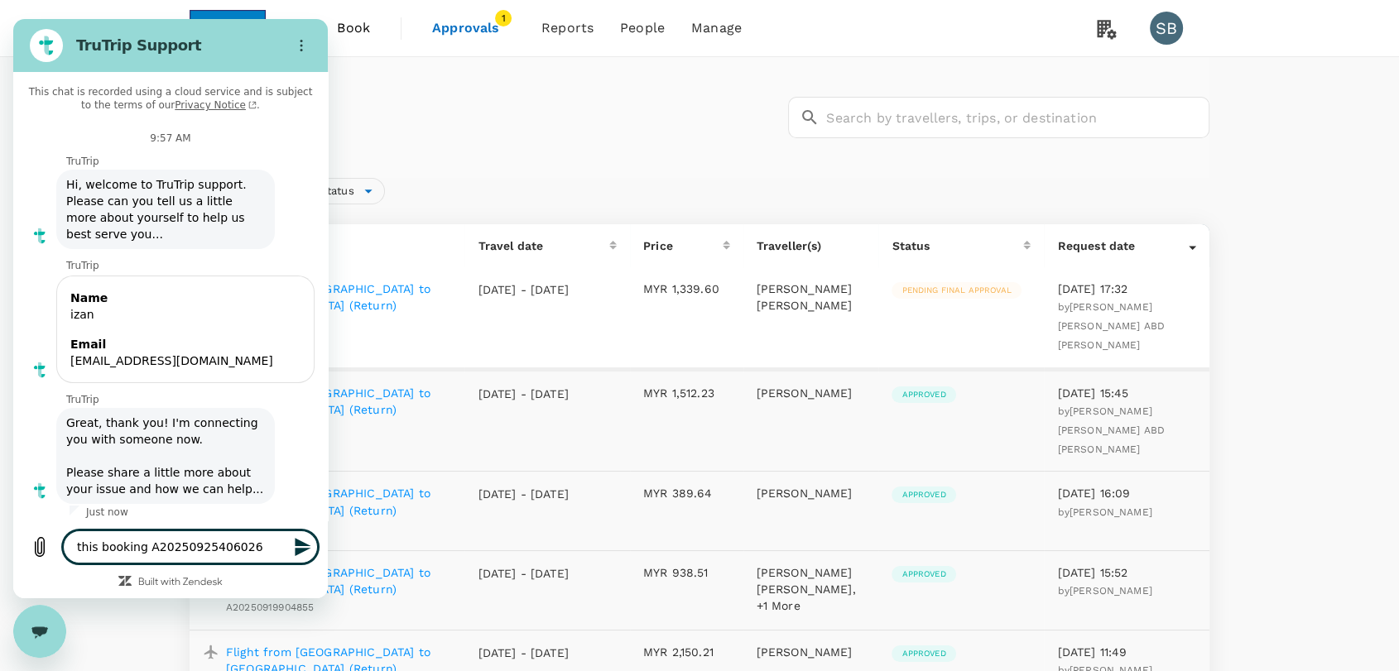
type textarea "this booking nA20250925406026"
type textarea "x"
type textarea "this booking nuA20250925406026"
type textarea "x"
type textarea "this booking numA20250925406026"
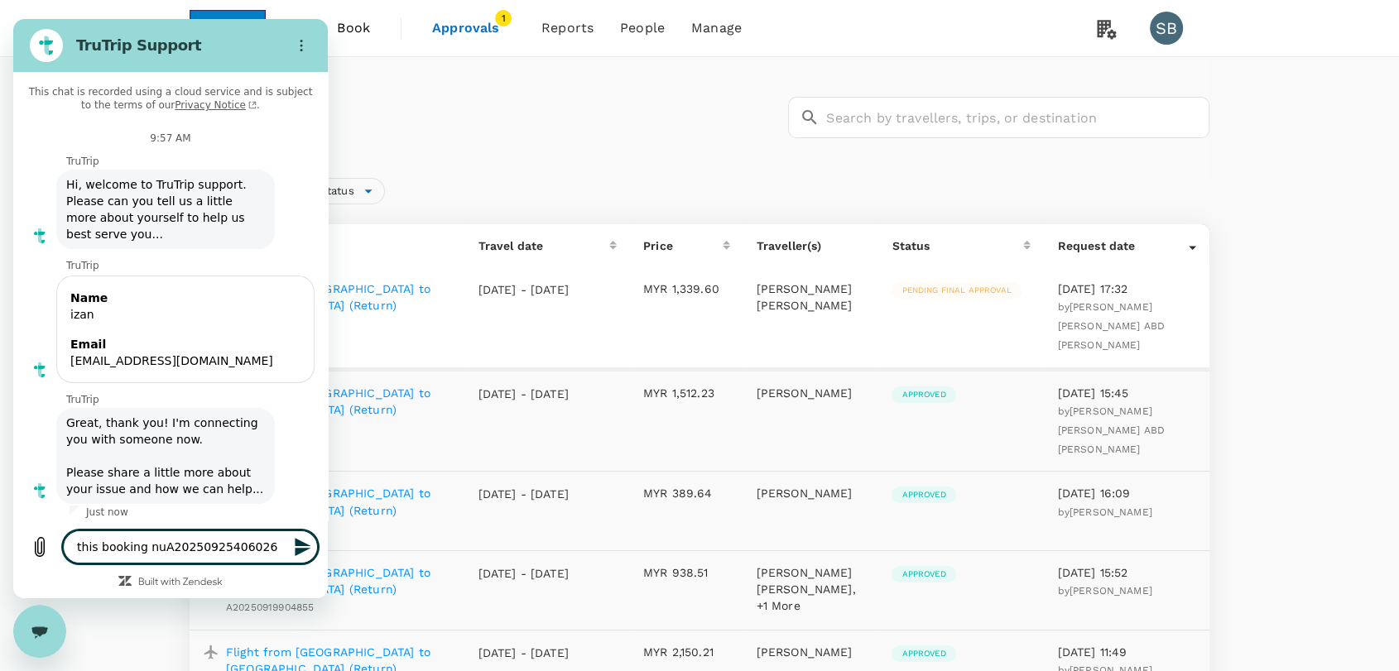
type textarea "x"
type textarea "this booking numbA20250925406026"
type textarea "x"
type textarea "this booking numbeA20250925406026"
type textarea "x"
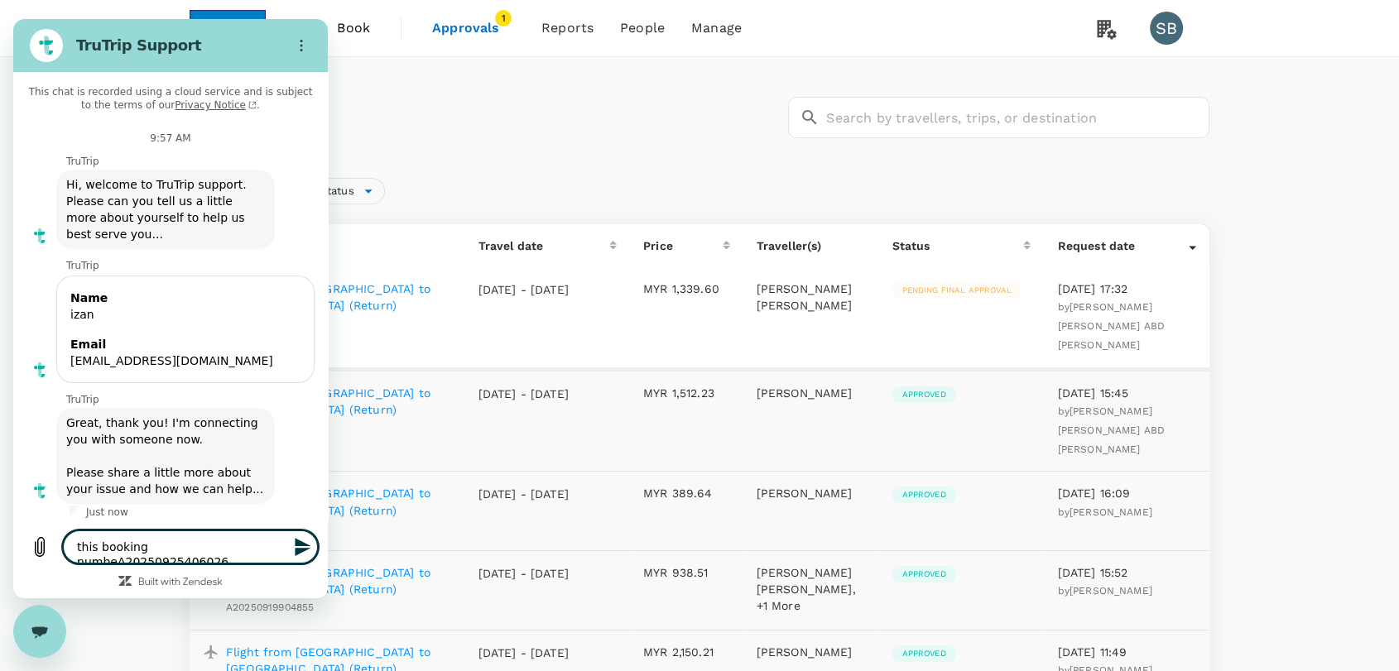
type textarea "this booking numberA20250925406026"
type textarea "x"
type textarea "this booking number A20250925406026"
type textarea "x"
type textarea "this booking number A20250925406026"
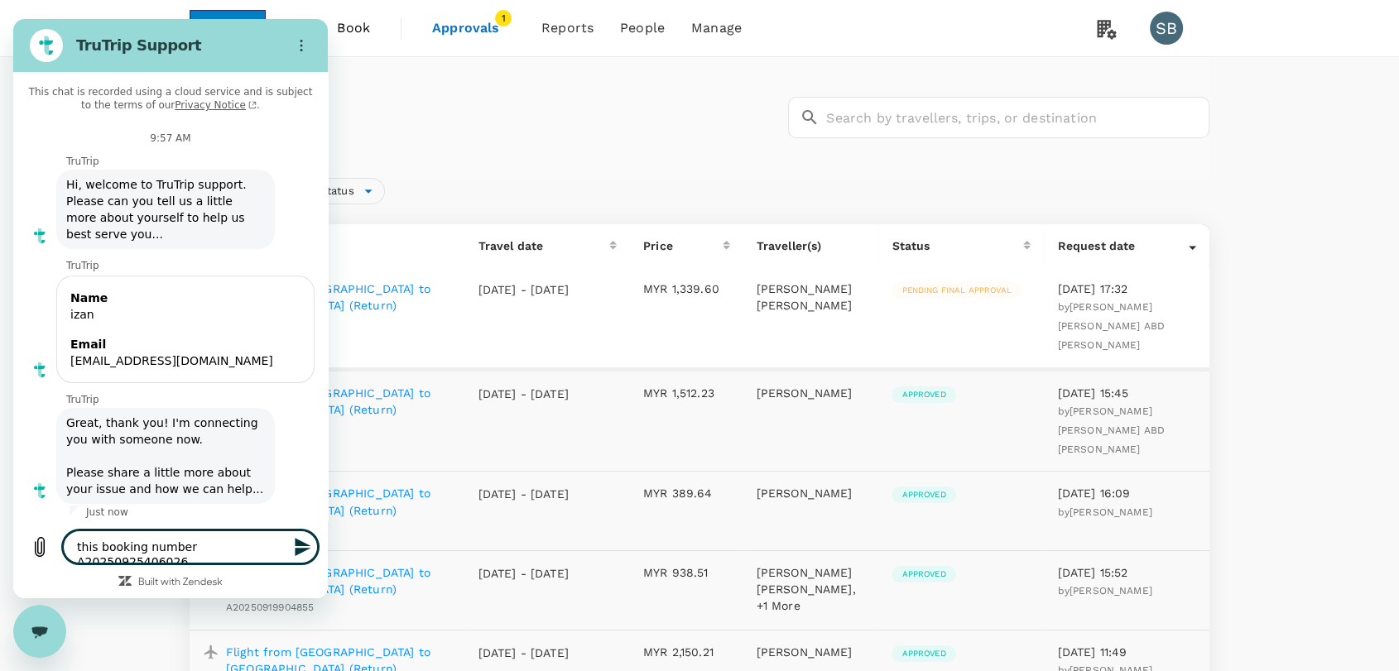
type textarea "x"
type textarea "this booking number A20250925406026 s"
type textarea "x"
type textarea "this booking number A20250925406026 st"
type textarea "x"
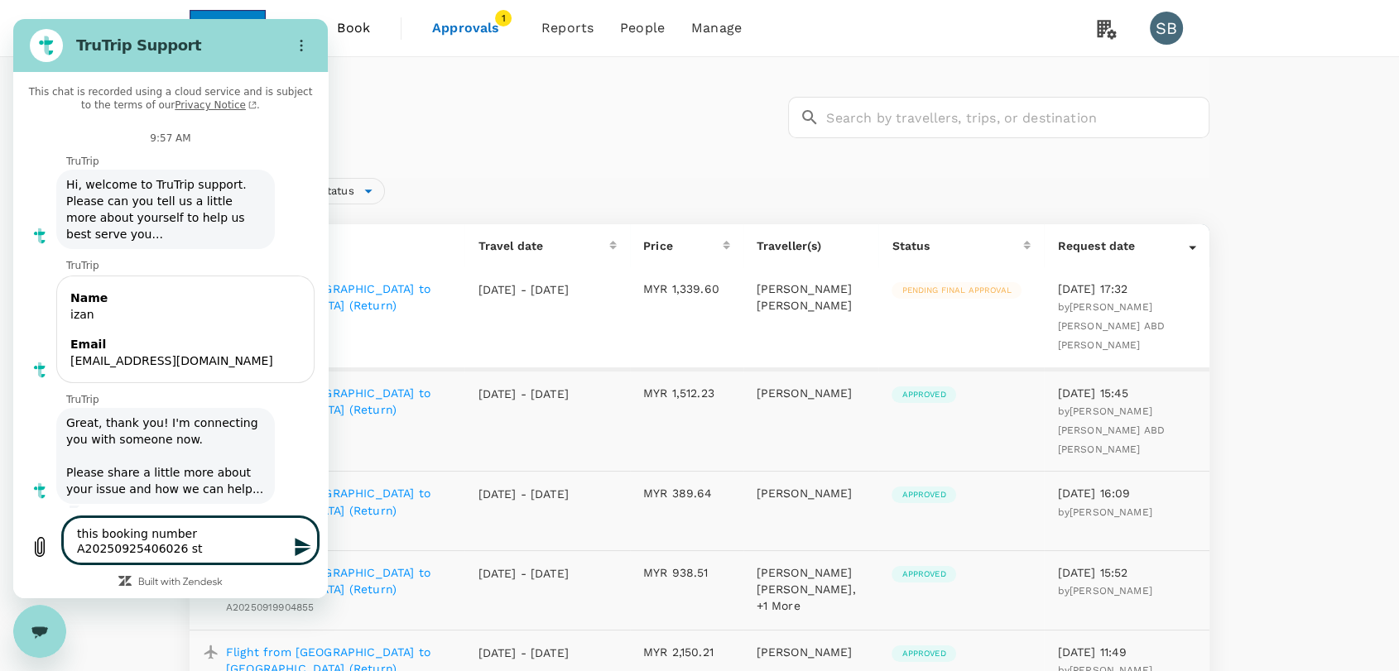
type textarea "this booking number A20250925406026 sti"
type textarea "x"
type textarea "this booking number A20250925406026 stil"
type textarea "x"
type textarea "this booking number A20250925406026 still"
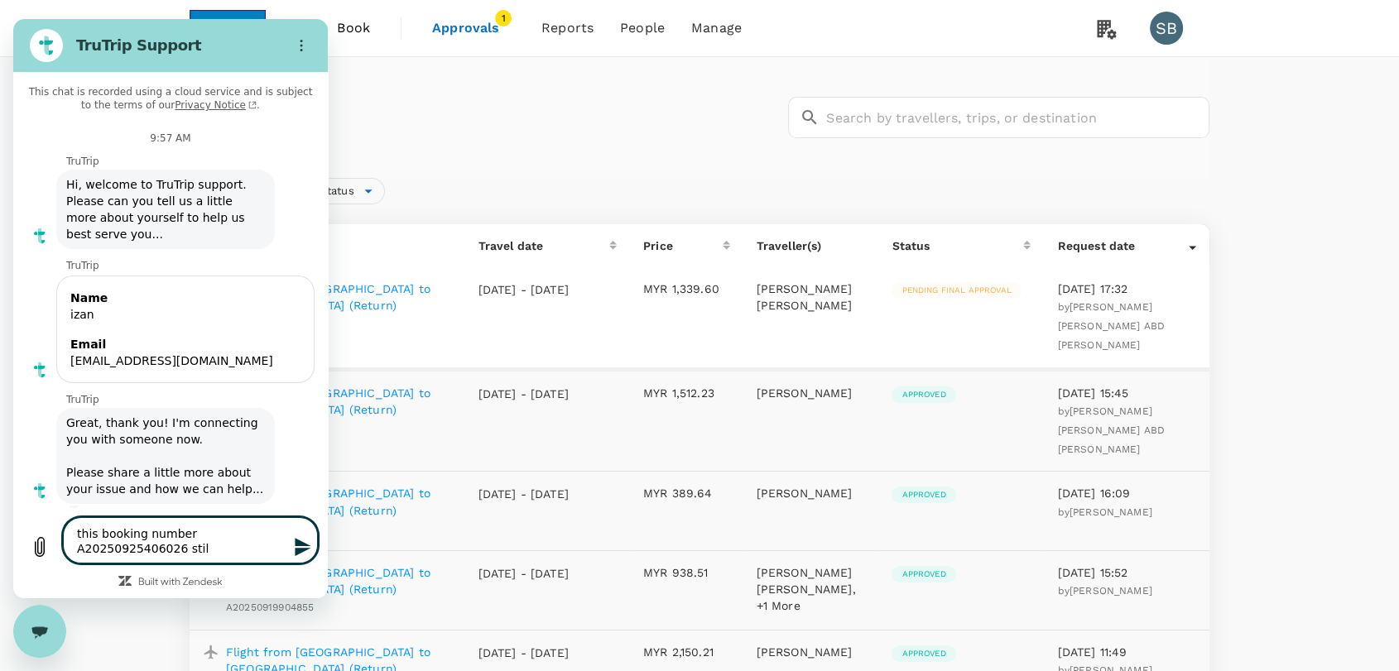
type textarea "x"
type textarea "this booking number A20250925406026 still"
type textarea "x"
type textarea "this booking number A20250925406026 still p"
type textarea "x"
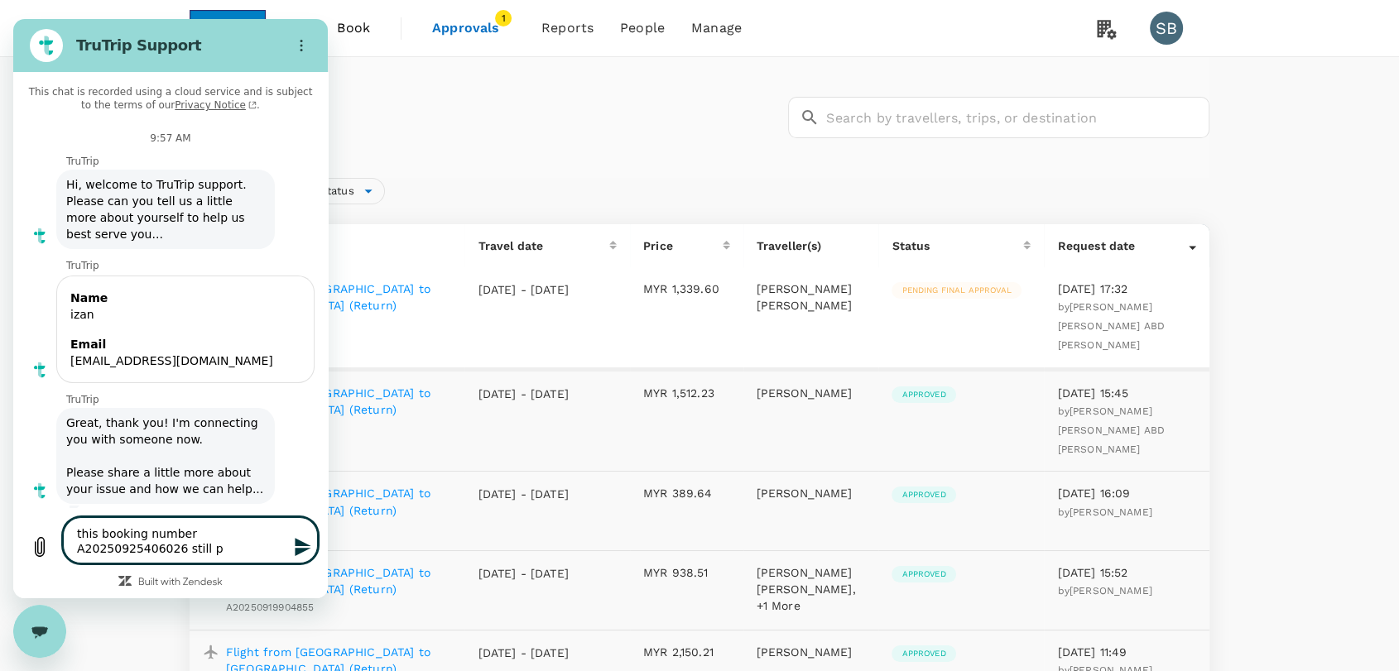
type textarea "this booking number A20250925406026 still pe"
type textarea "x"
type textarea "this booking number A20250925406026 still pen"
type textarea "x"
type textarea "this booking number A20250925406026 still pend"
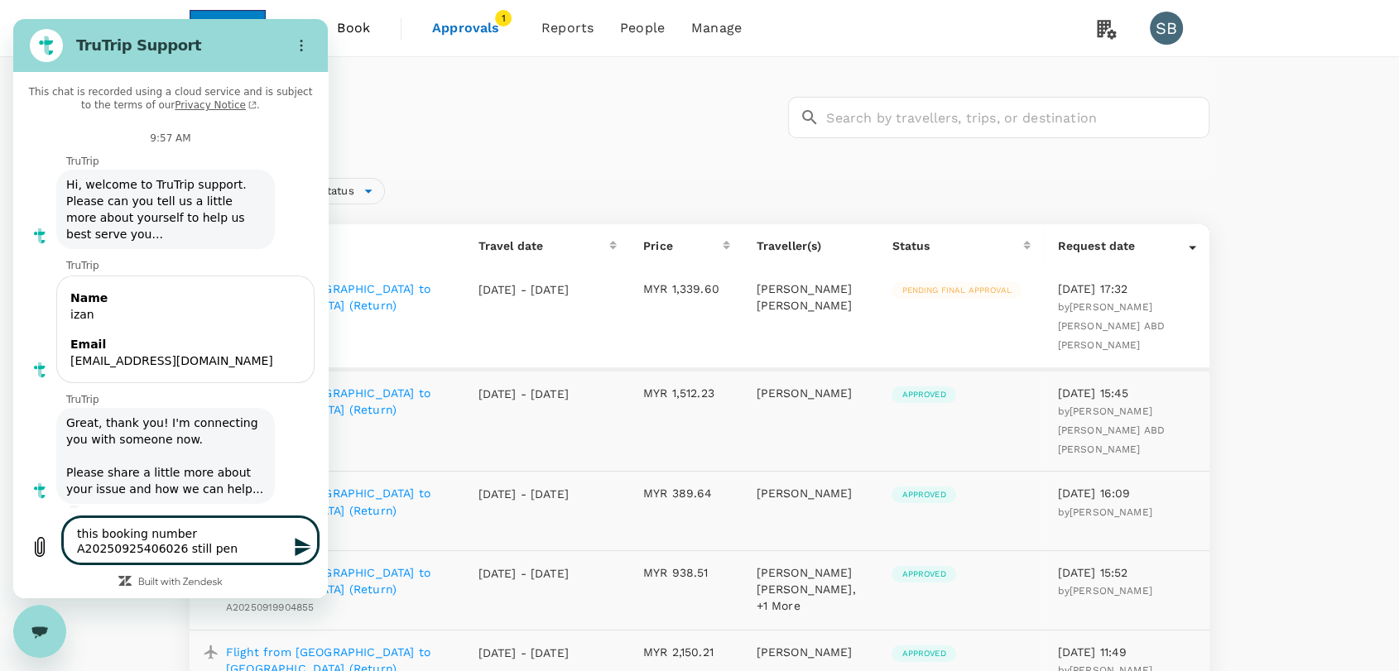
type textarea "x"
type textarea "this booking number A20250925406026 still pendi"
type textarea "x"
type textarea "this booking number A20250925406026 still pendin"
type textarea "x"
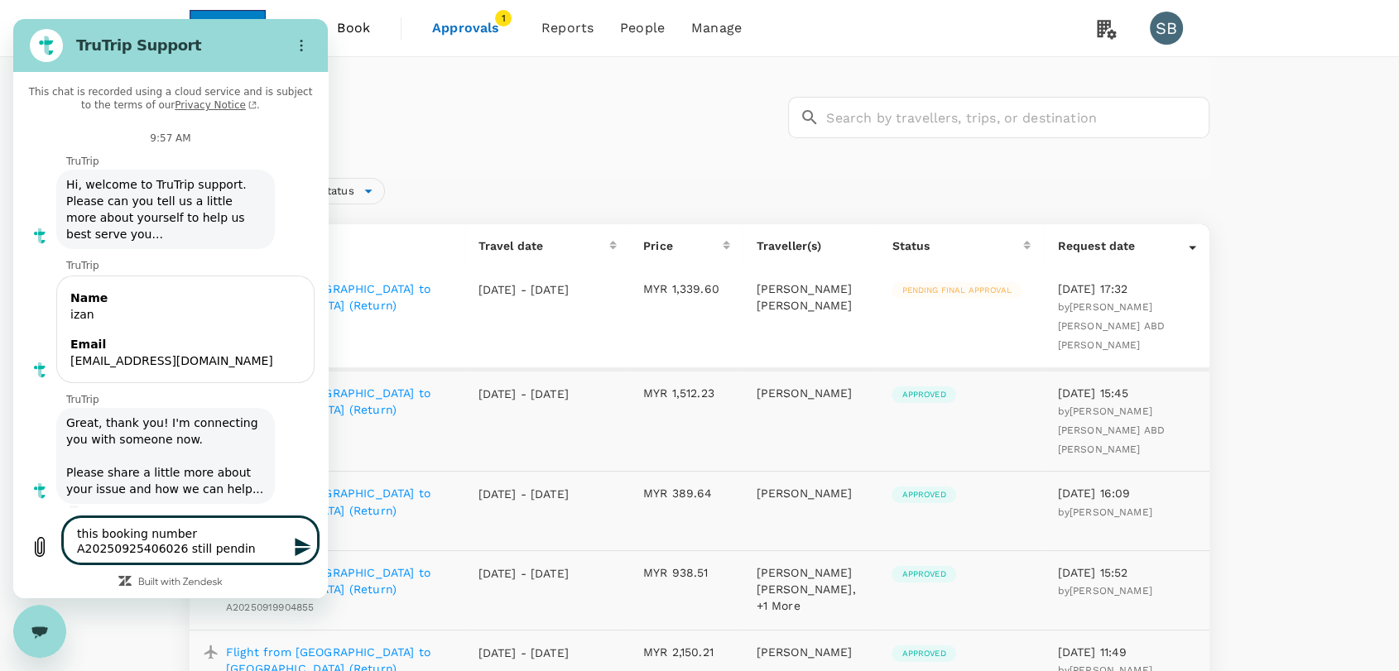
type textarea "this booking number A20250925406026 still pending"
type textarea "x"
type textarea "this booking number A20250925406026 still pending"
type textarea "x"
type textarea "this booking number A20250925406026 still pending f"
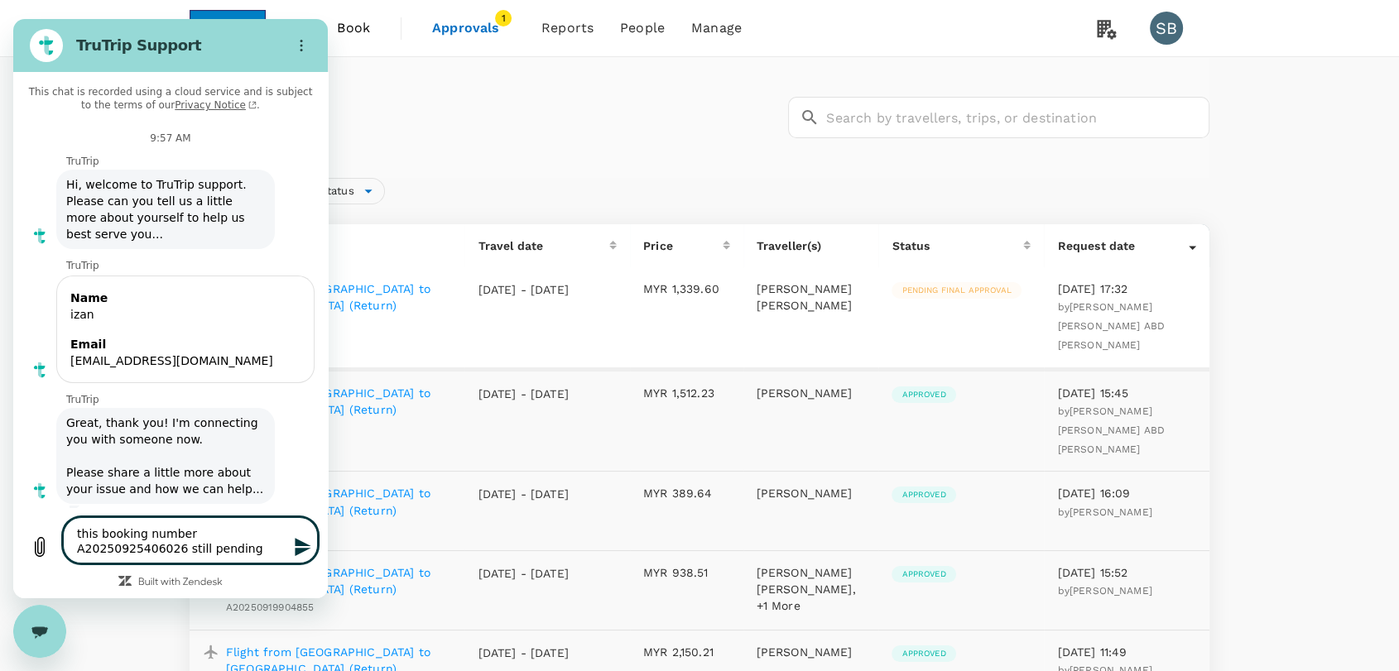
type textarea "x"
type textarea "this booking number A20250925406026 still pending fo"
type textarea "x"
type textarea "this booking number A20250925406026 still pending for"
type textarea "x"
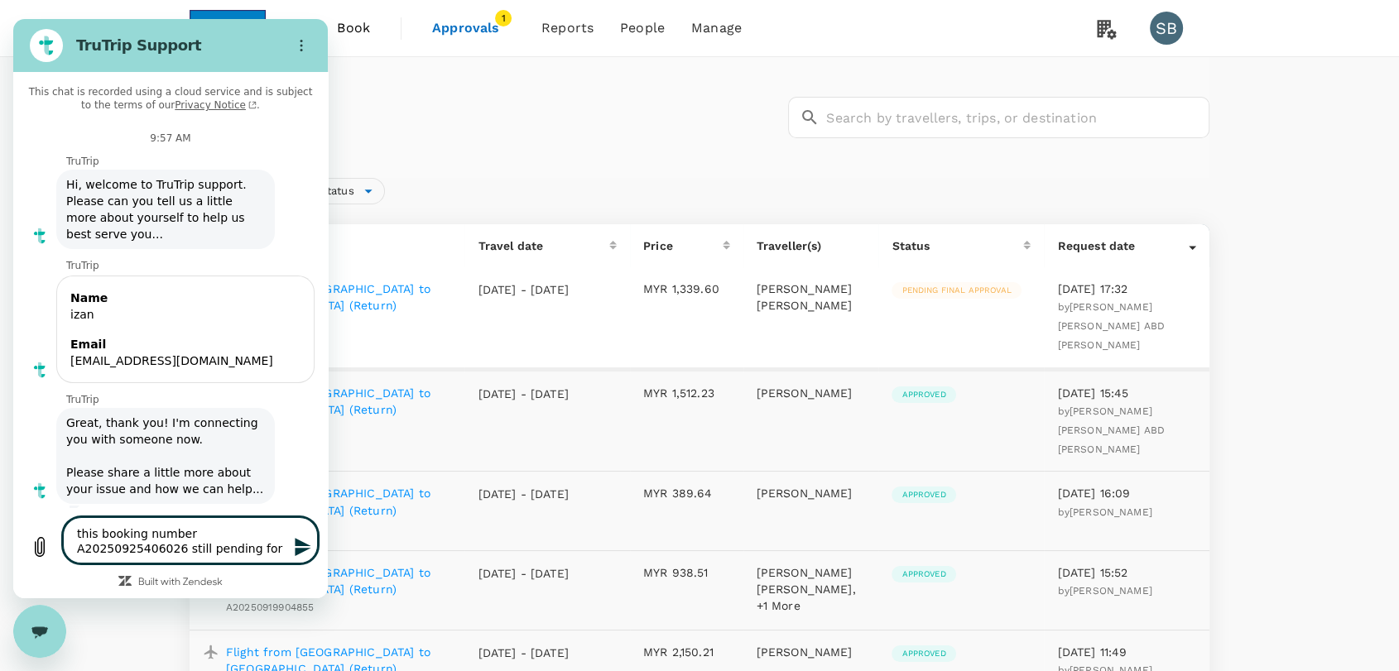
type textarea "this booking number A20250925406026 still pending for"
type textarea "x"
type textarea "this booking number A20250925406026 still pending for a"
type textarea "x"
type textarea "this booking number A20250925406026 still pending for ap"
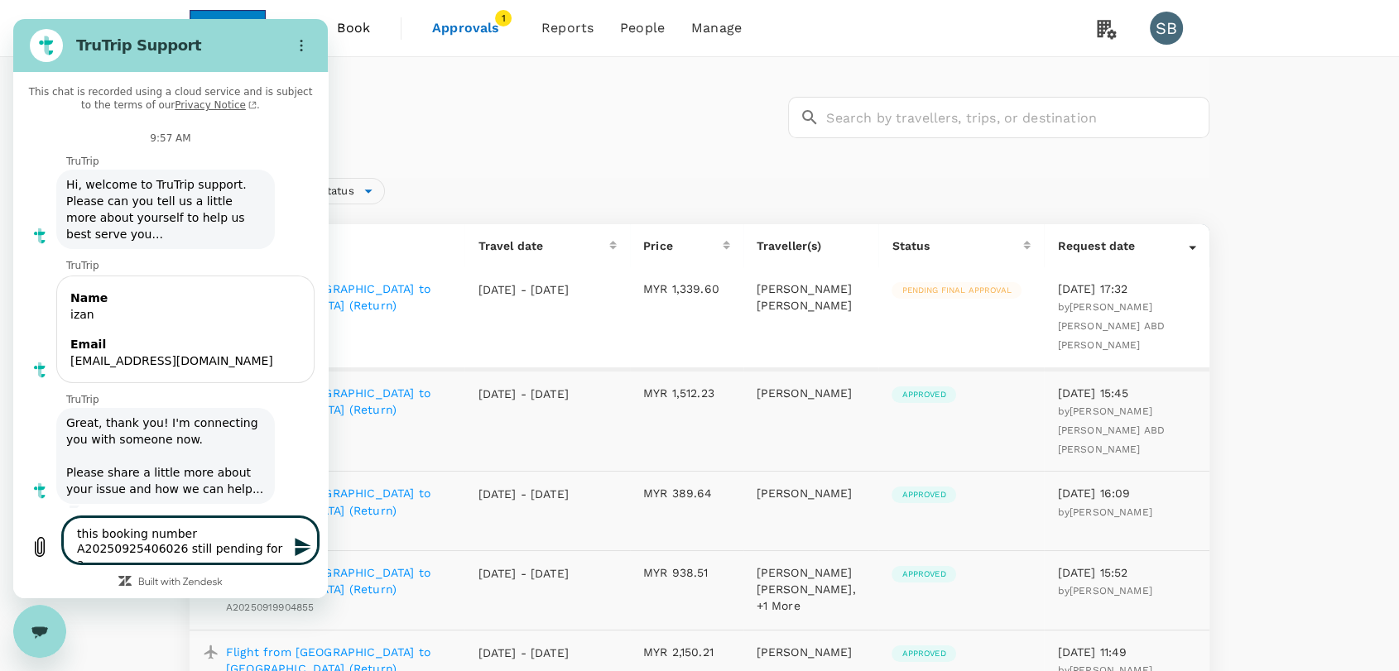
type textarea "x"
type textarea "this booking number A20250925406026 still pending for app"
type textarea "x"
type textarea "this booking number A20250925406026 still pending for appr"
type textarea "x"
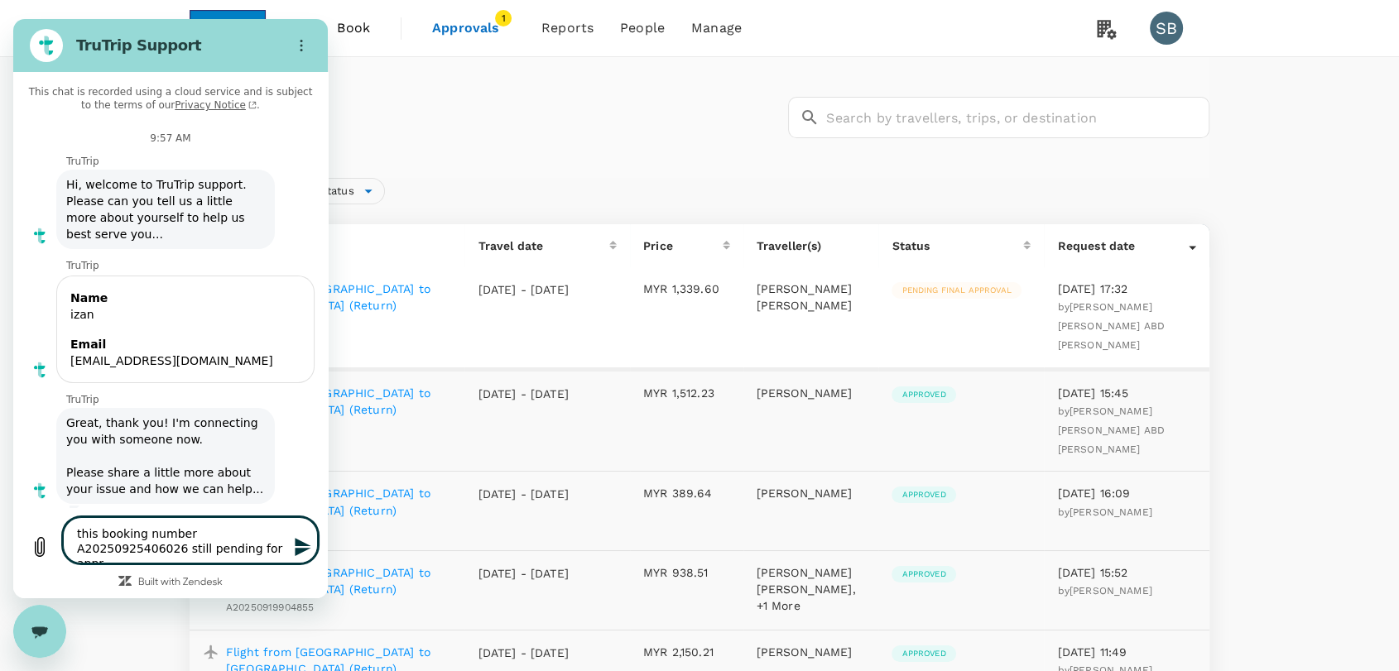
type textarea "this booking number A20250925406026 still pending for appro"
type textarea "x"
type textarea "this booking number A20250925406026 still pending for approv"
type textarea "x"
type textarea "this booking number A20250925406026 still pending for approva"
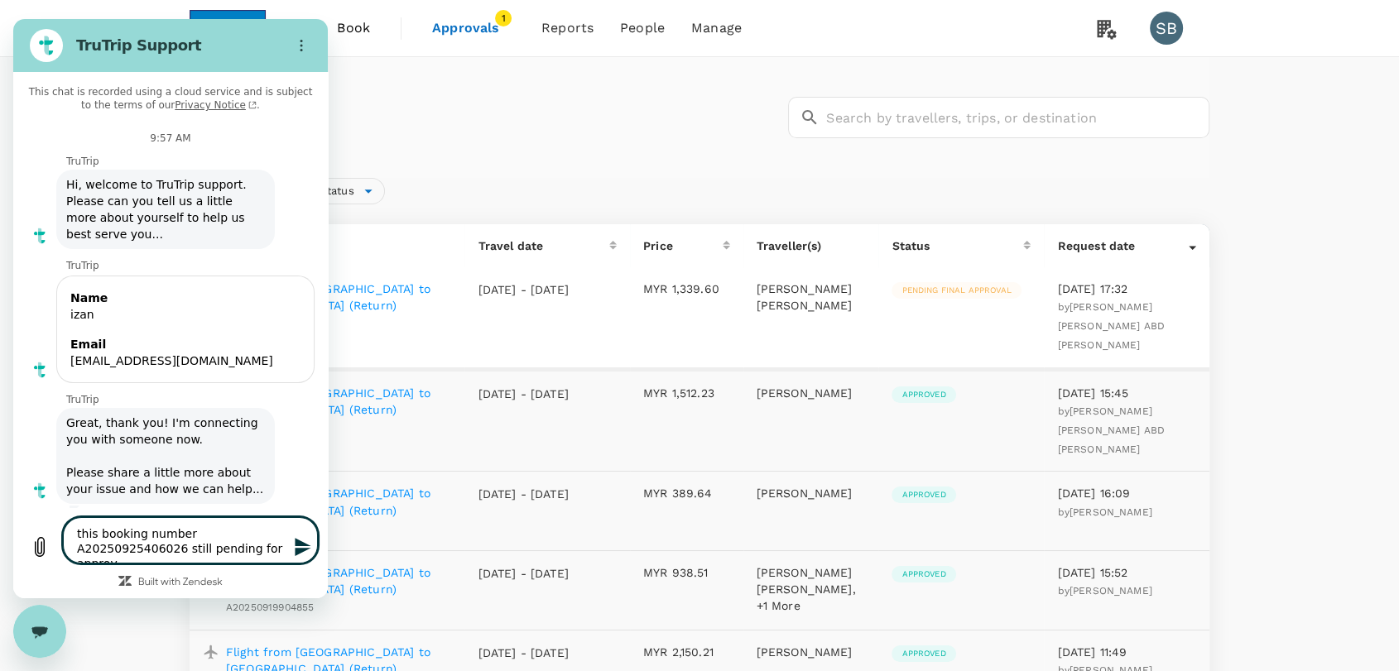
type textarea "x"
type textarea "this booking number A20250925406026 still pending for approval"
type textarea "x"
type textarea "this booking number A20250925406026 still pending for approval,"
type textarea "x"
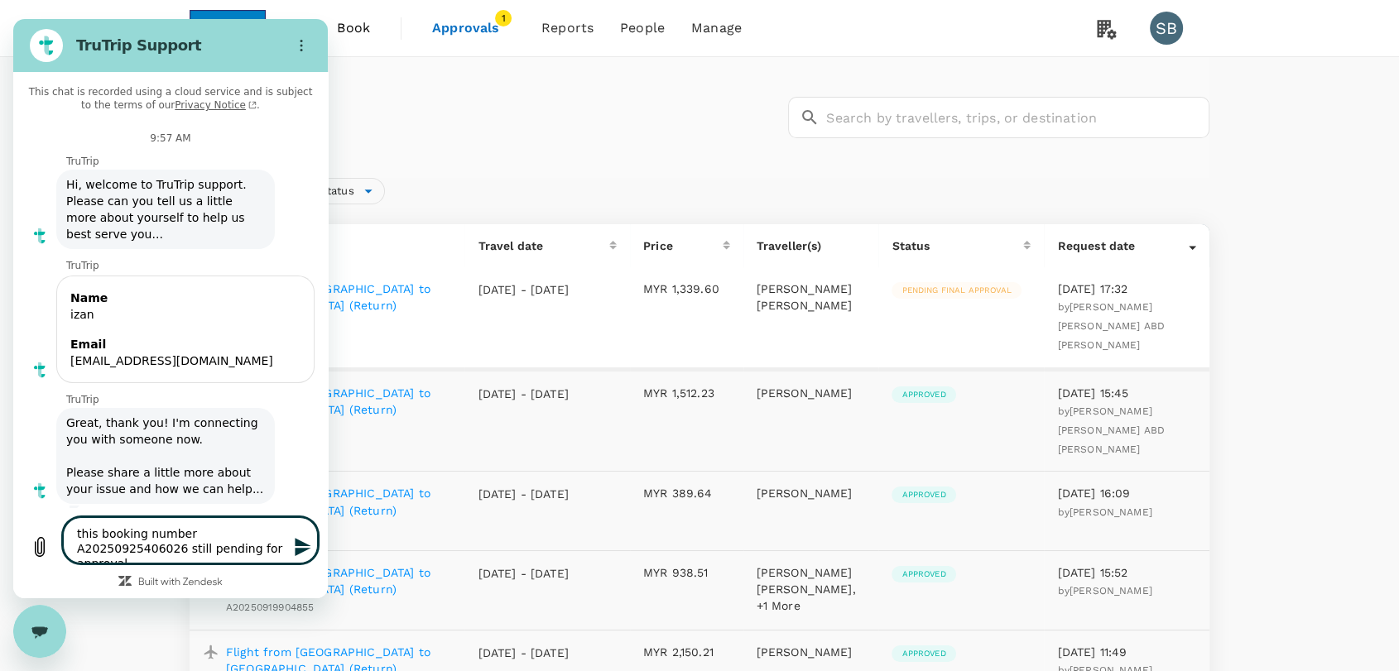
type textarea "this booking number A20250925406026 still pending for approval,"
type textarea "x"
type textarea "this booking number A20250925406026 still pending for approval, i"
type textarea "x"
type textarea "this booking number A20250925406026 still pending for approval, is"
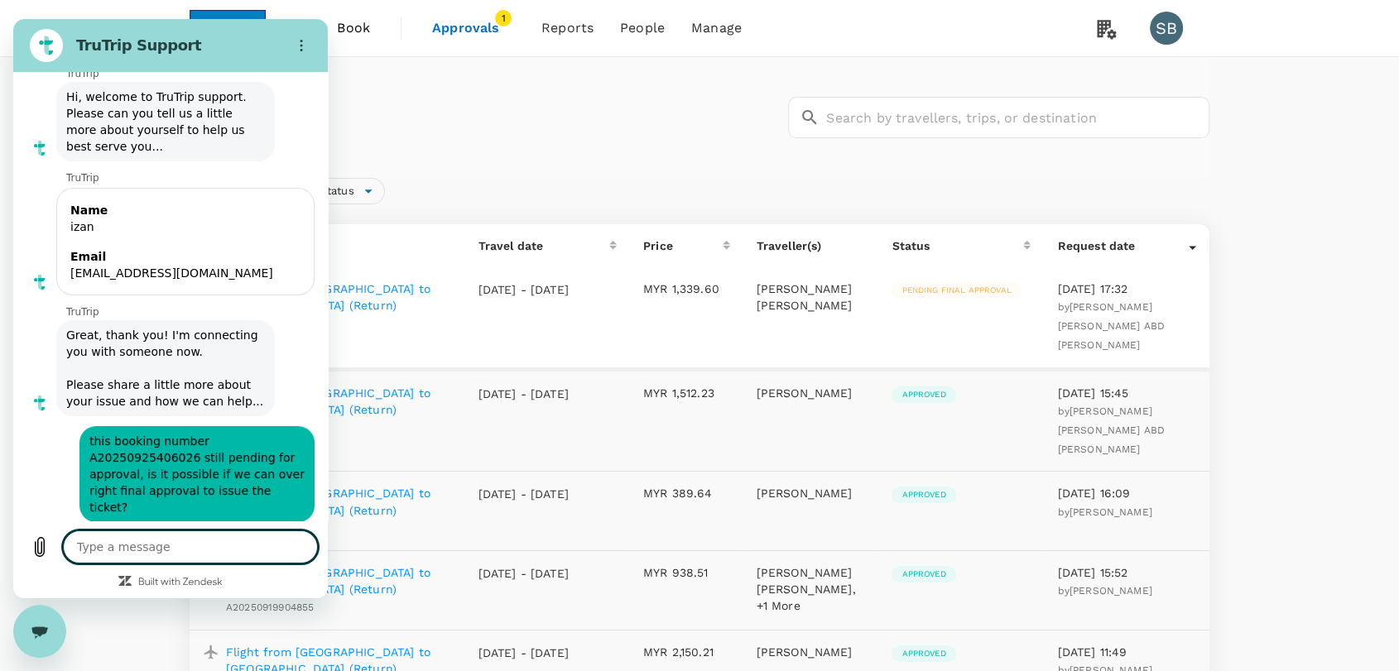
scroll to position [91, 0]
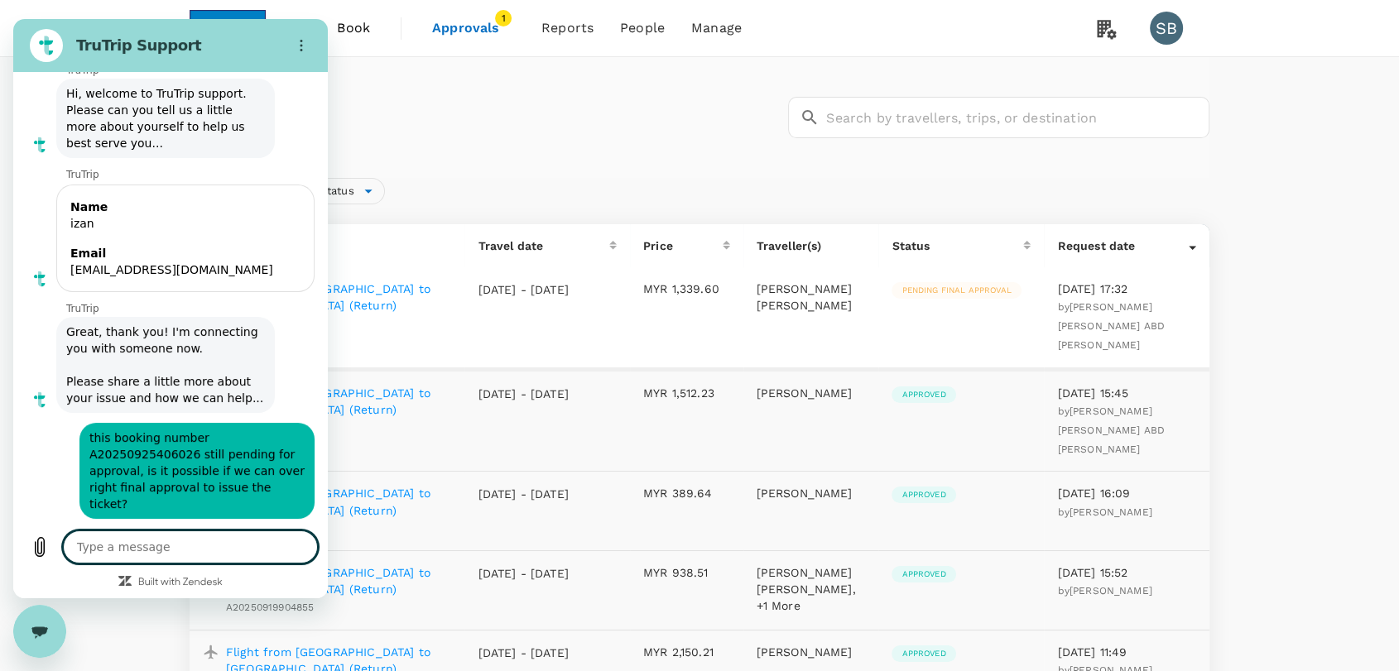
click at [235, 561] on textarea at bounding box center [190, 547] width 255 height 33
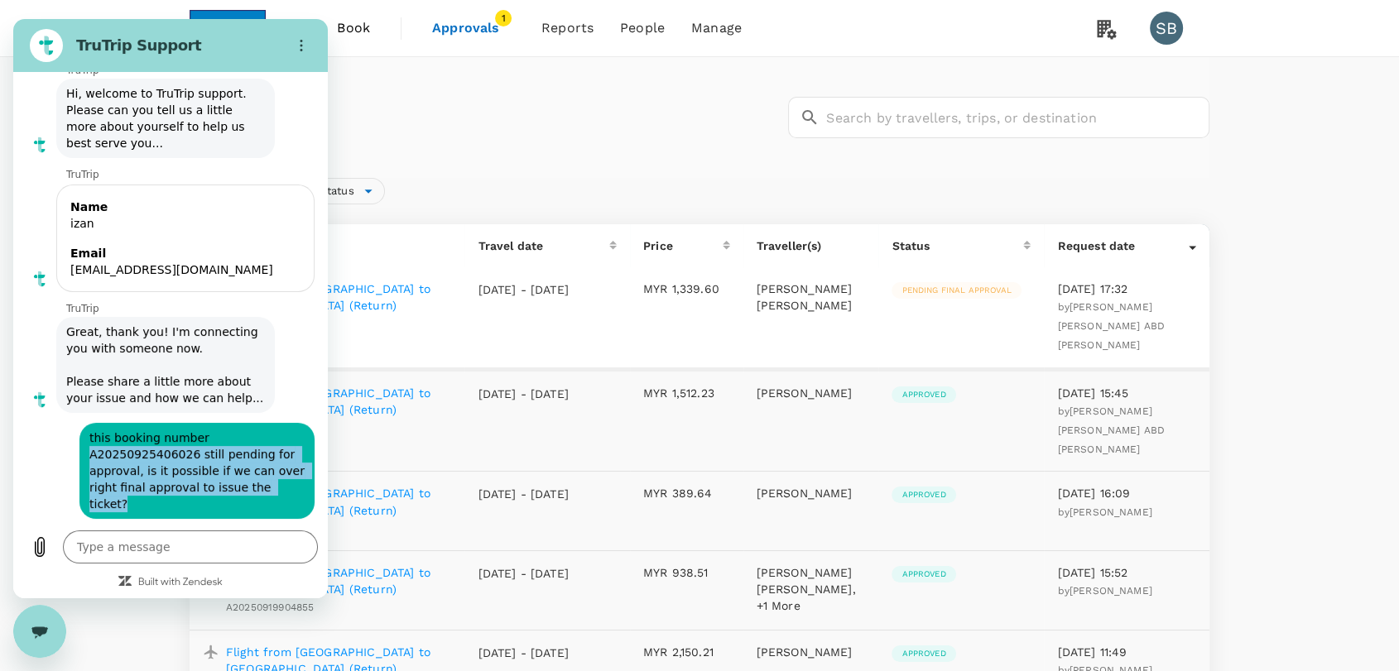
drag, startPoint x: 91, startPoint y: 454, endPoint x: 284, endPoint y: 494, distance: 197.1
click at [284, 494] on span "this booking number A20250925406026 still pending for approval, is it possible …" at bounding box center [196, 471] width 215 height 83
copy span "A20250925406026 still pending for approval, is it possible if we can over right…"
click at [137, 455] on span "this booking number A20250925406026 still pending for approval, is it possible …" at bounding box center [196, 471] width 215 height 83
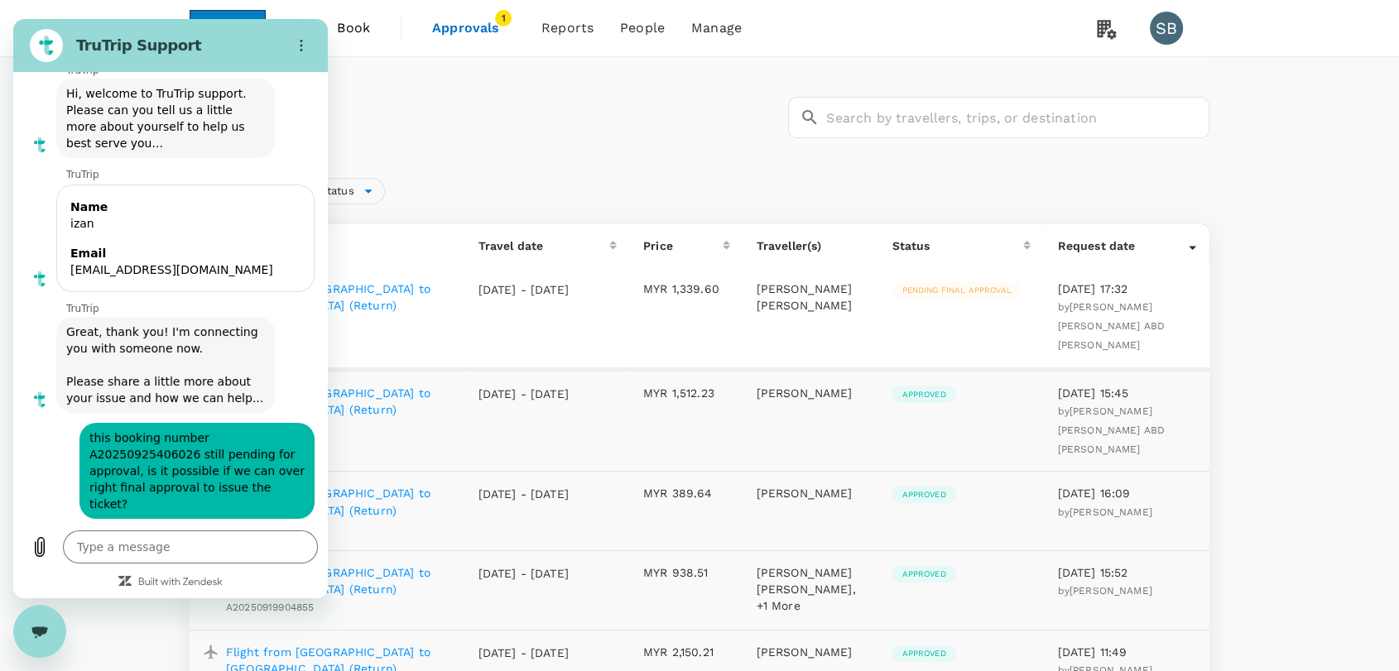
drag, startPoint x: 89, startPoint y: 436, endPoint x: 291, endPoint y: 492, distance: 209.6
click at [291, 492] on div "says: this booking number A20250925406026 still pending for approval, is it pos…" at bounding box center [196, 471] width 235 height 96
copy span "this booking number A20250925406026 still pending for approval, is it possible …"
click at [134, 560] on textarea at bounding box center [190, 547] width 255 height 33
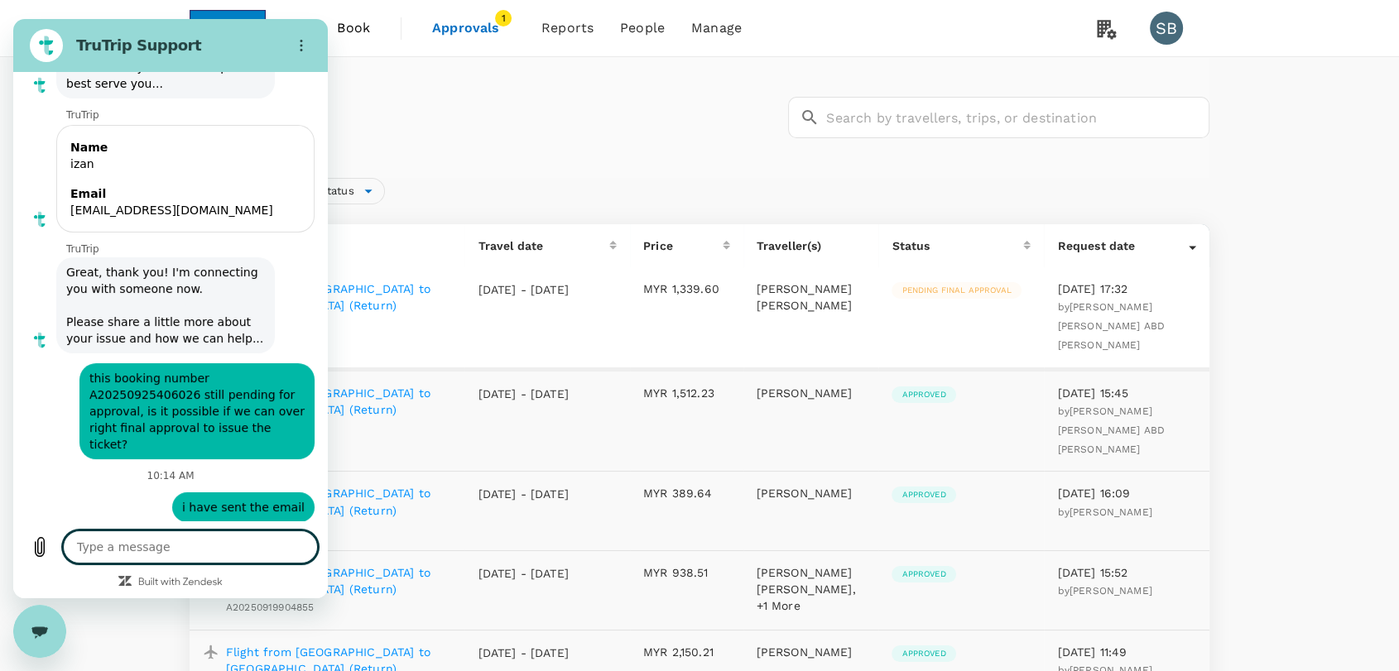
scroll to position [154, 0]
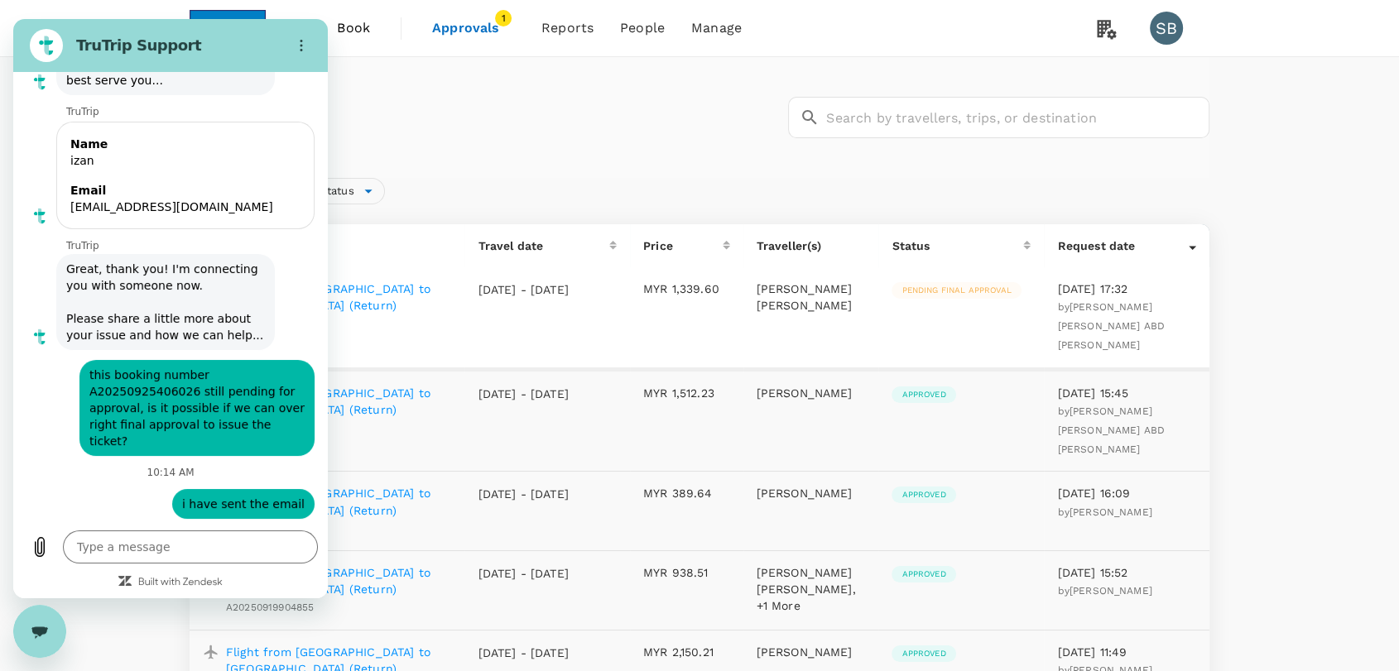
click at [49, 618] on div "Close messaging window" at bounding box center [40, 632] width 50 height 50
